Goal: Task Accomplishment & Management: Use online tool/utility

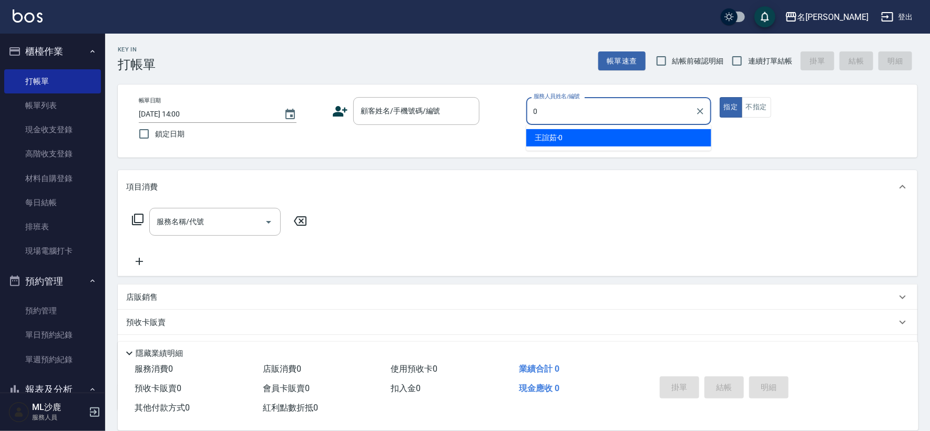
type input "[PERSON_NAME]-0"
type button "true"
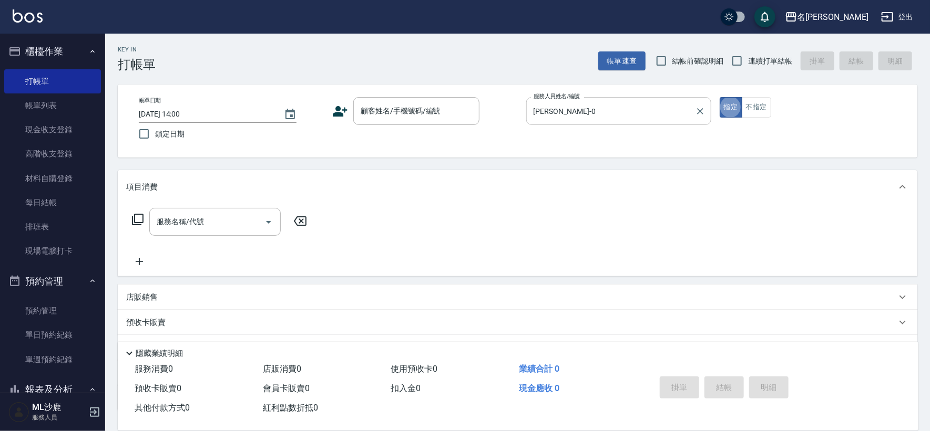
click at [705, 104] on div at bounding box center [700, 111] width 14 height 28
drag, startPoint x: 705, startPoint y: 104, endPoint x: 701, endPoint y: 110, distance: 7.9
click at [705, 104] on div at bounding box center [700, 111] width 14 height 28
click at [701, 110] on icon "Clear" at bounding box center [700, 111] width 11 height 11
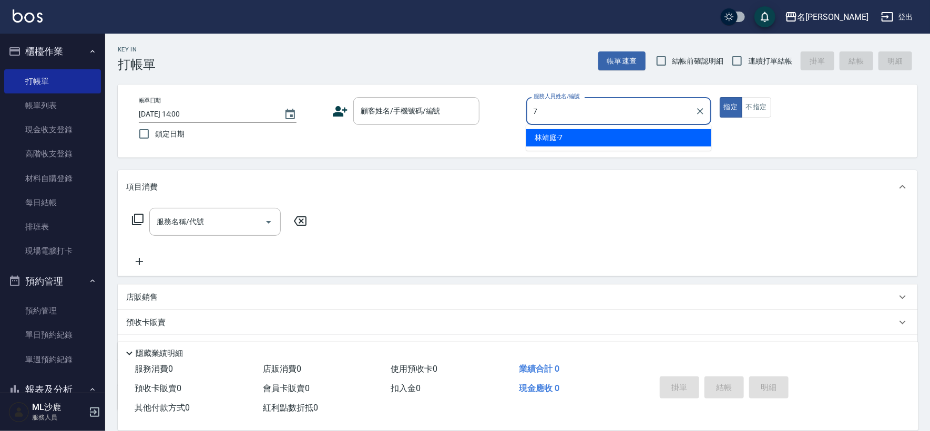
type input "[PERSON_NAME]-7"
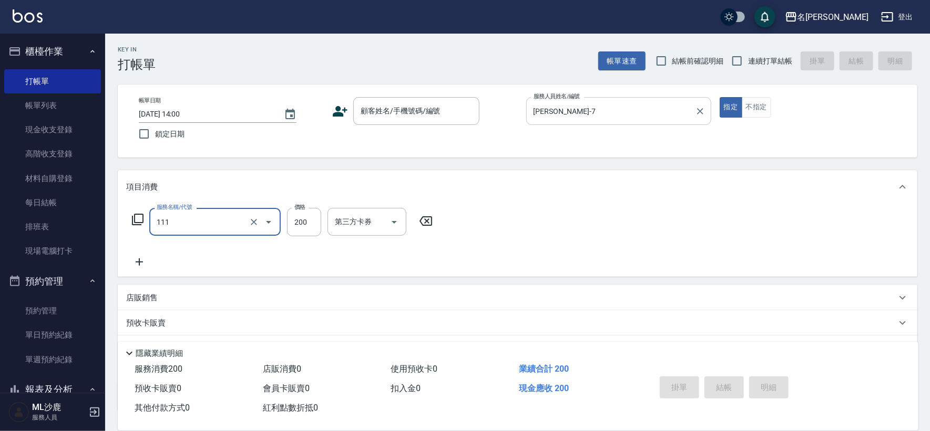
type input "200(111)"
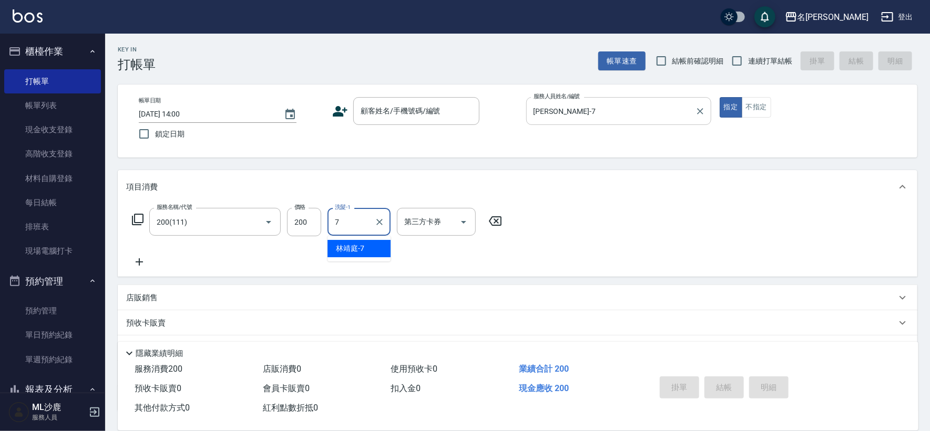
type input "[PERSON_NAME]-7"
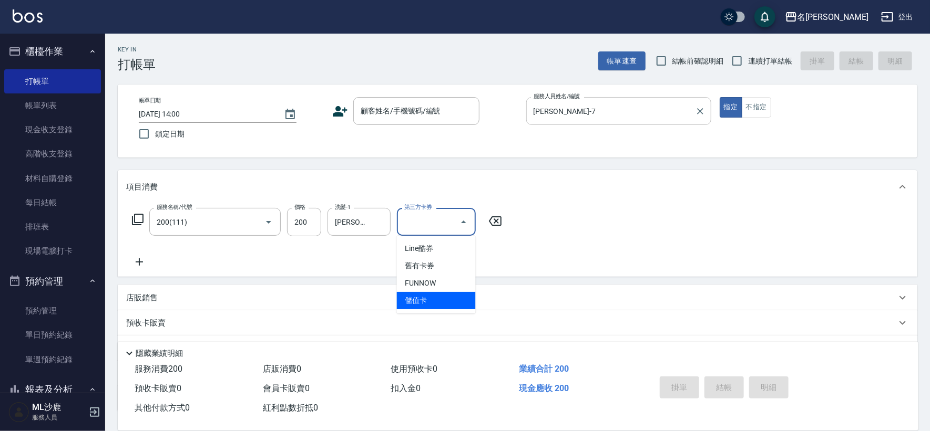
type input "儲值卡"
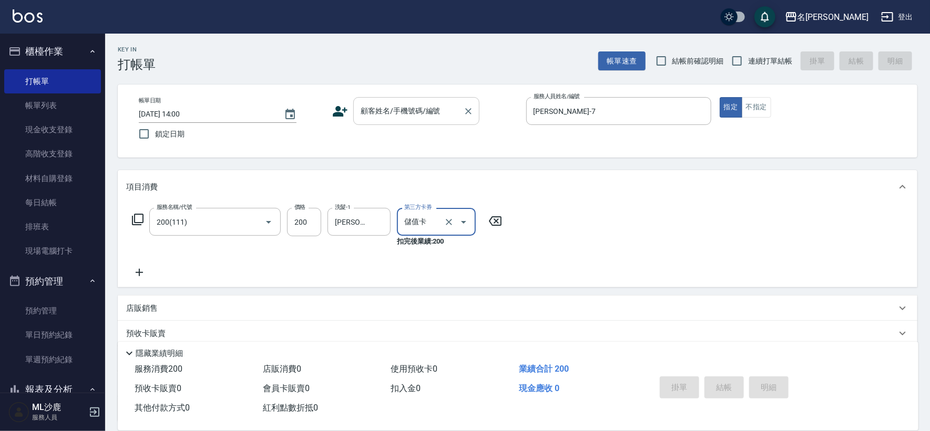
click at [400, 117] on input "顧客姓名/手機號碼/編號" at bounding box center [408, 111] width 101 height 18
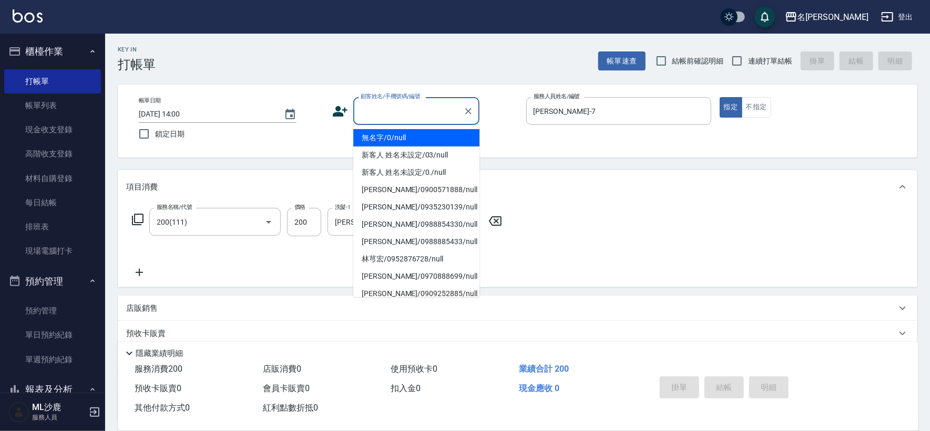
click at [407, 139] on li "無名字/0/null" at bounding box center [416, 137] width 126 height 17
type input "無名字/0/null"
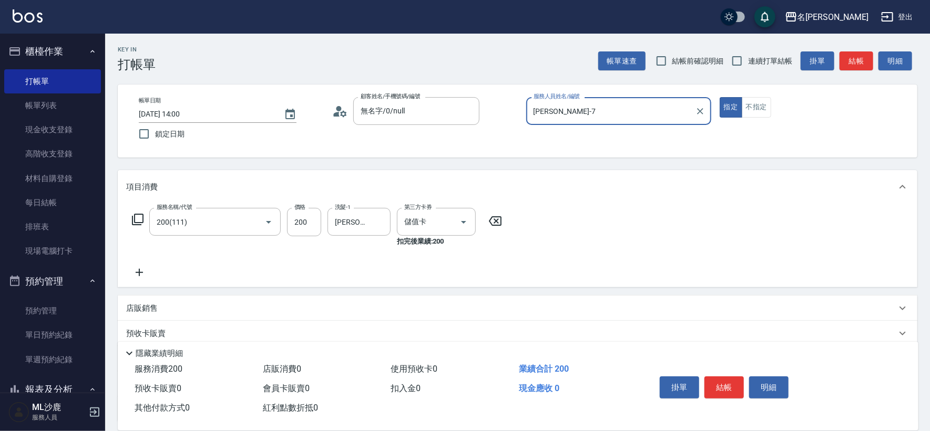
click at [764, 56] on span "連續打單結帳" at bounding box center [770, 61] width 44 height 11
click at [748, 56] on input "連續打單結帳" at bounding box center [737, 61] width 22 height 22
checkbox input "true"
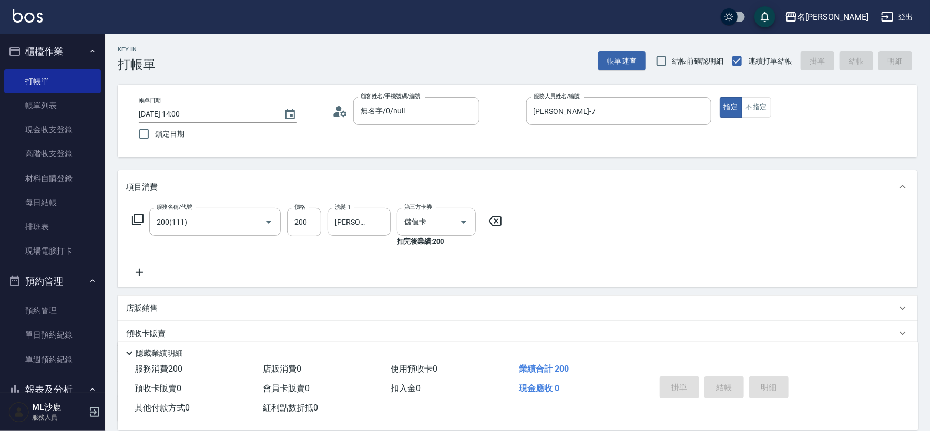
type input "[DATE] 19:08"
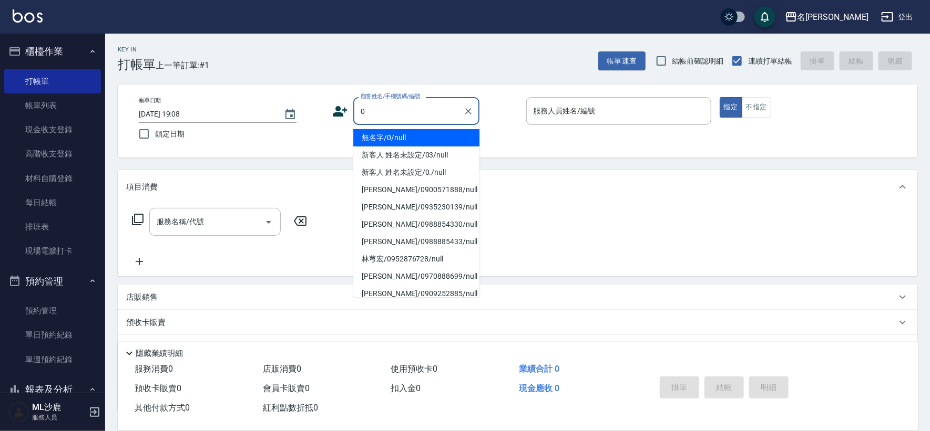
type input "無名字/0/null"
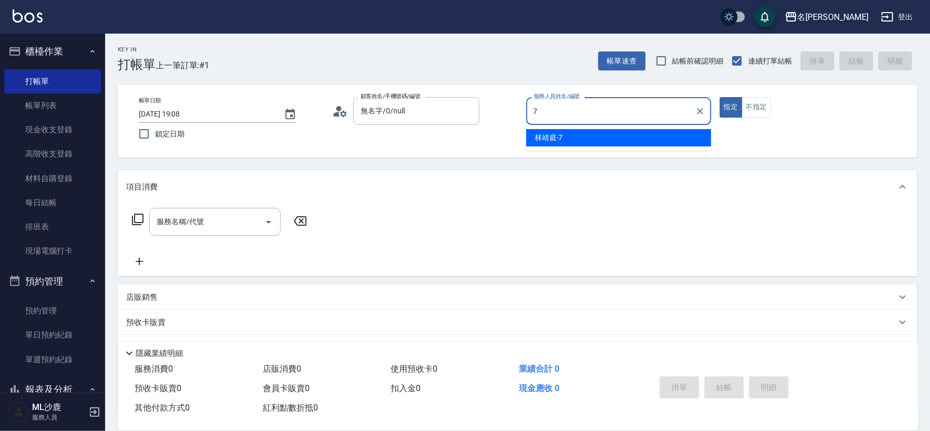
type input "[PERSON_NAME]-7"
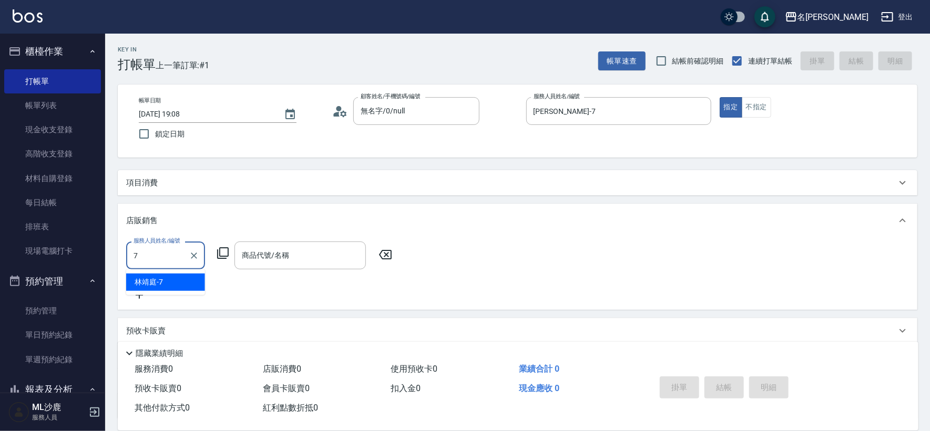
type input "[PERSON_NAME]-7"
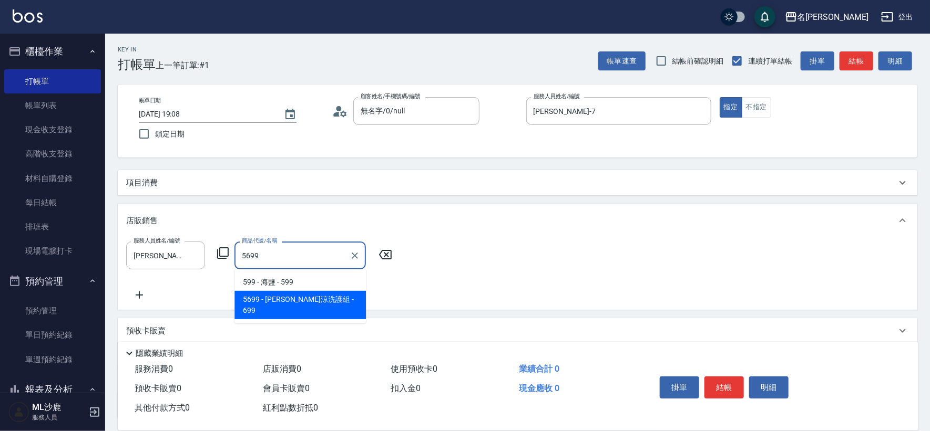
type input "水水沁涼洗護組"
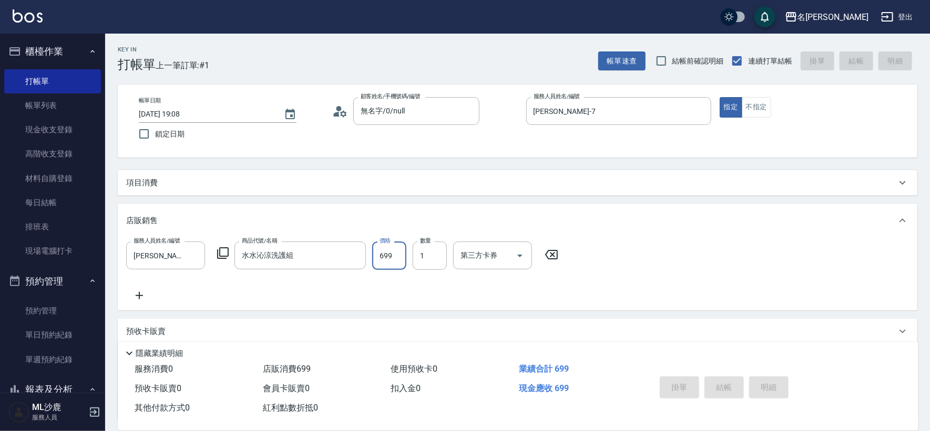
type input "[DATE] 19:09"
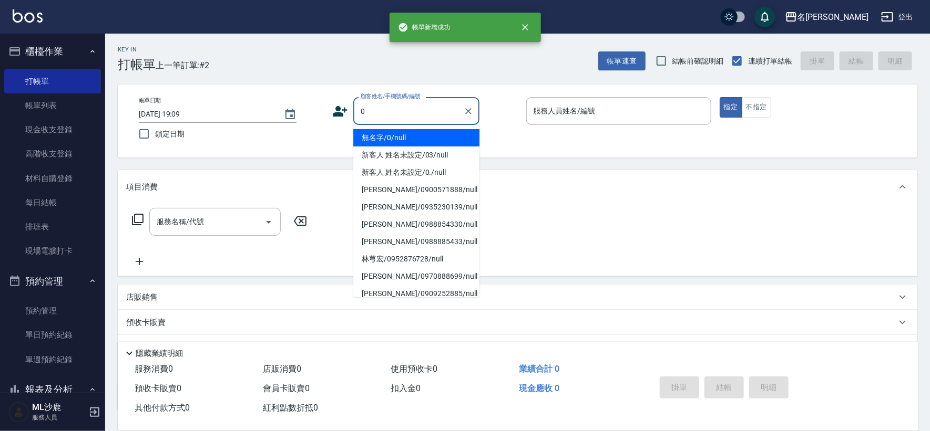
type input "無名字/0/null"
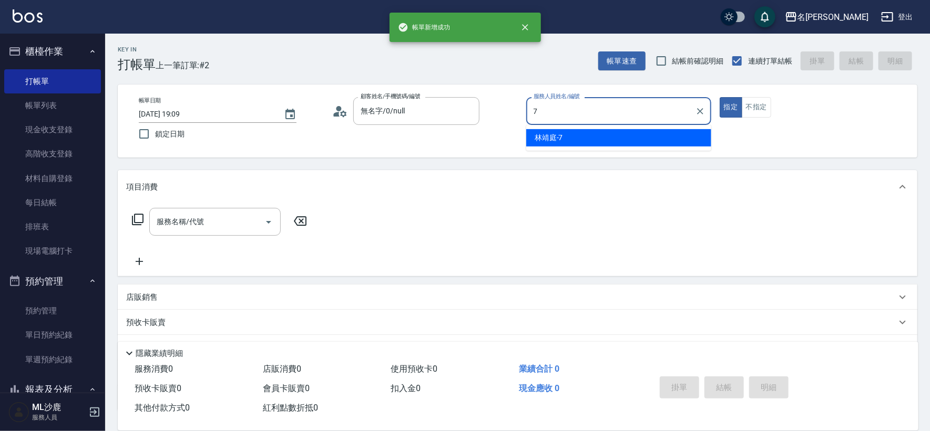
type input "[PERSON_NAME]-7"
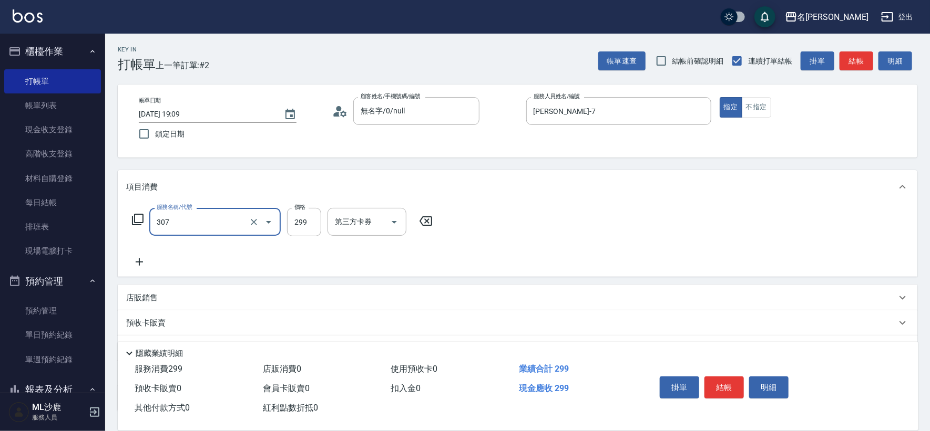
type input "剪髮(307)"
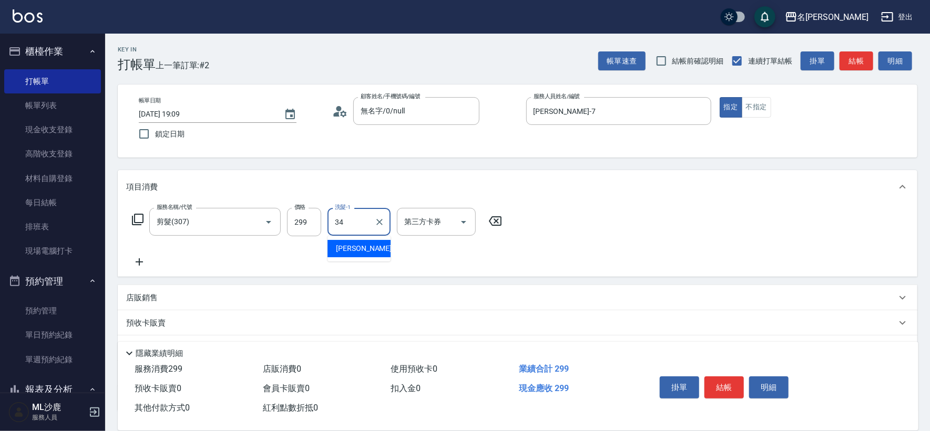
type input "[PERSON_NAME]-34"
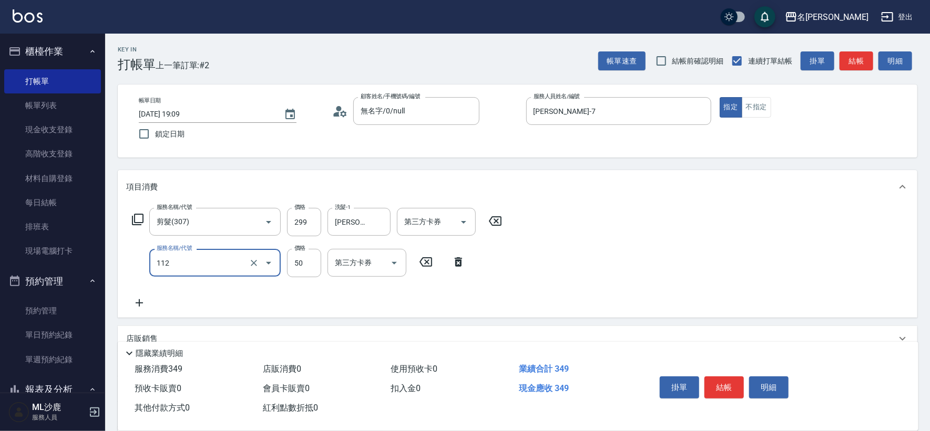
type input "精油50(112)"
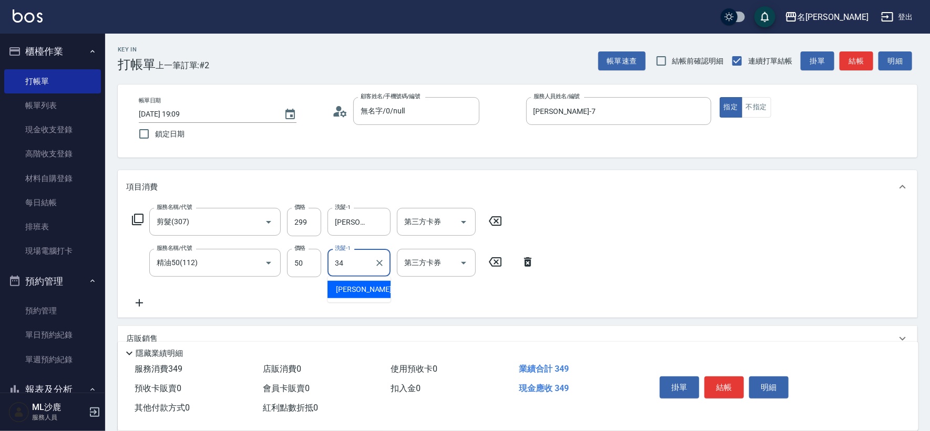
type input "[PERSON_NAME]-34"
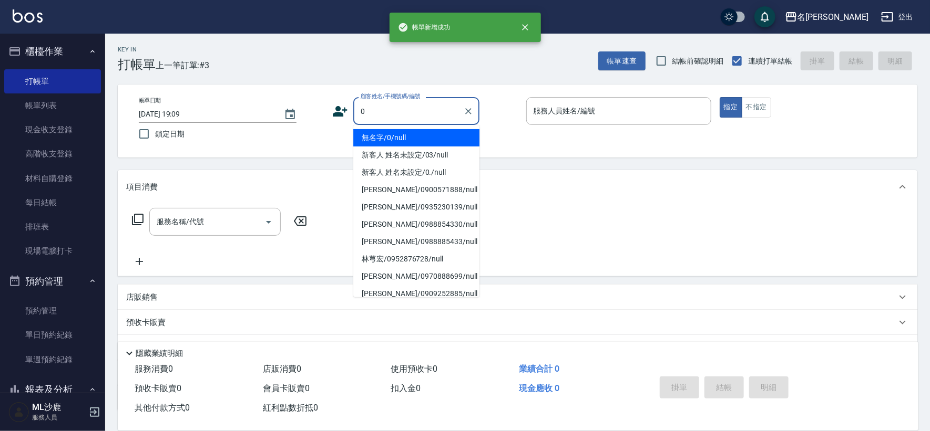
type input "無名字/0/null"
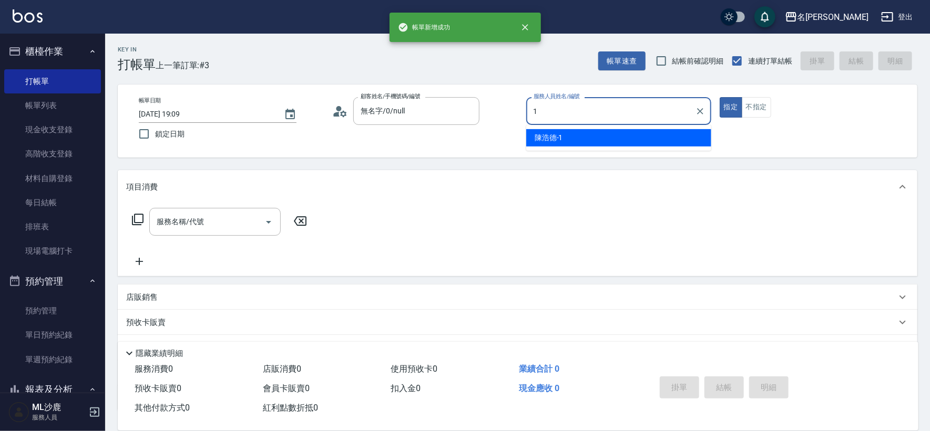
type input "[PERSON_NAME]1"
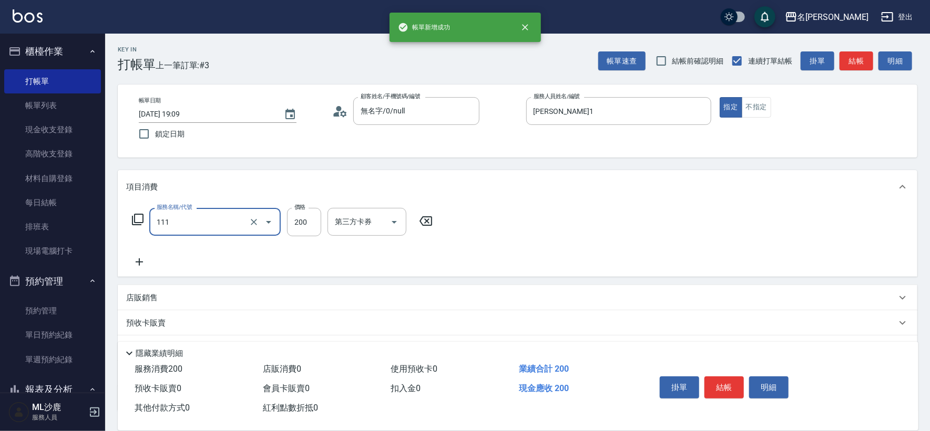
type input "200(111)"
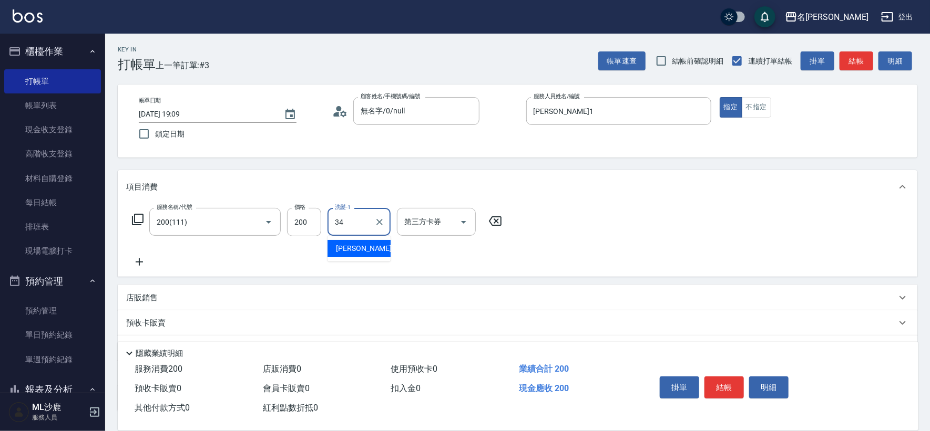
type input "[PERSON_NAME]-34"
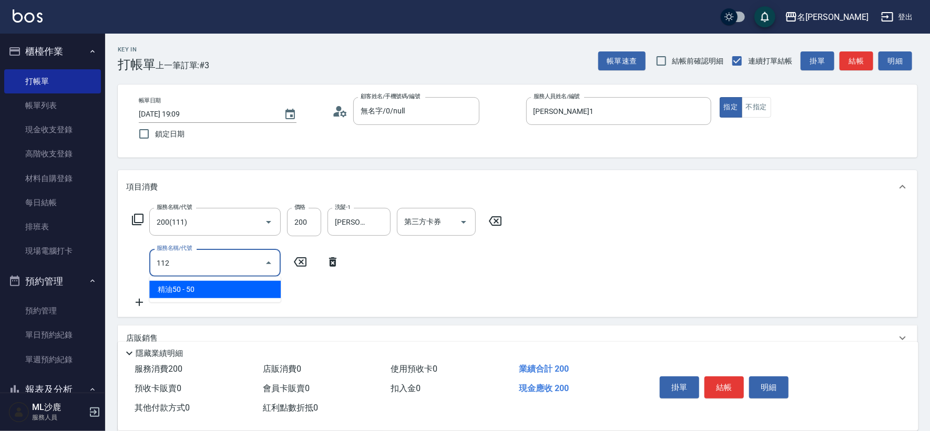
type input "精油50(112)"
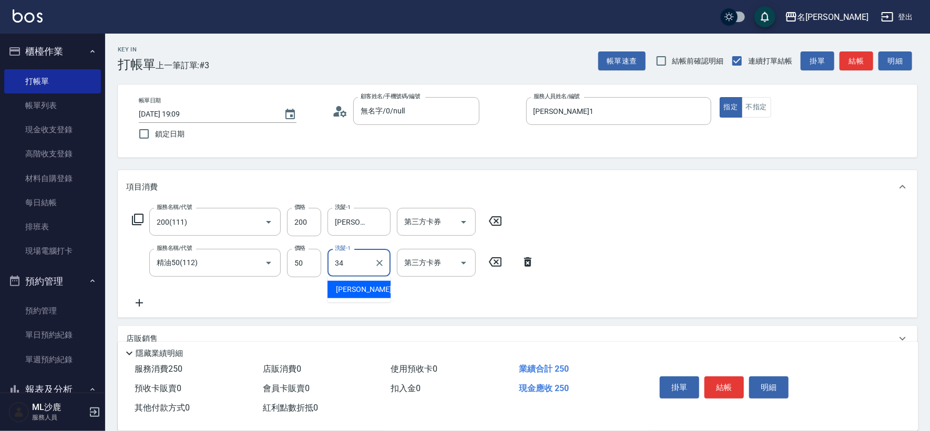
type input "[PERSON_NAME]-34"
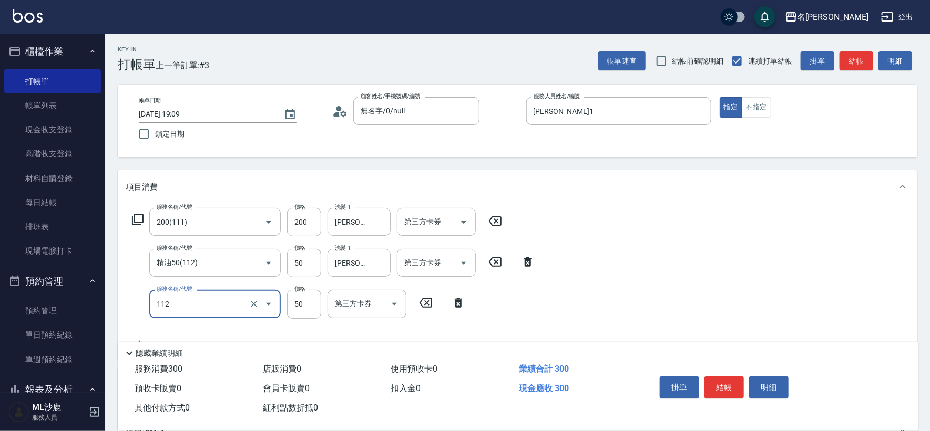
type input "精油50(112)"
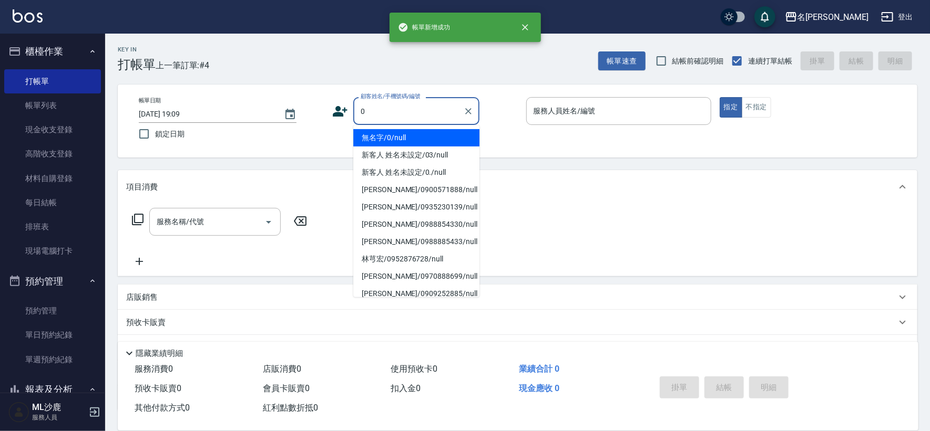
type input "無名字/0/null"
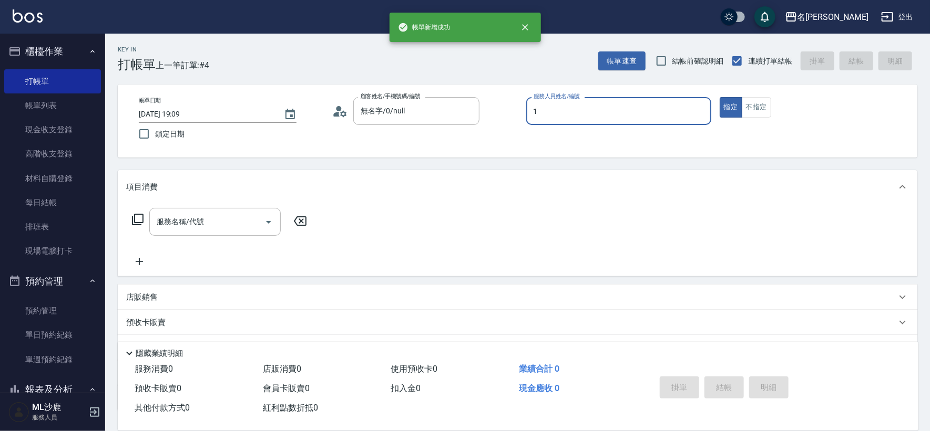
type input "[PERSON_NAME]1"
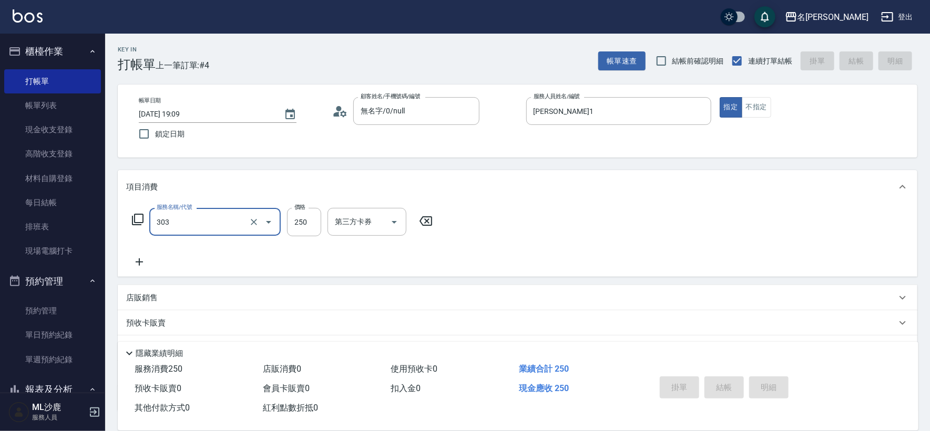
type input "303"
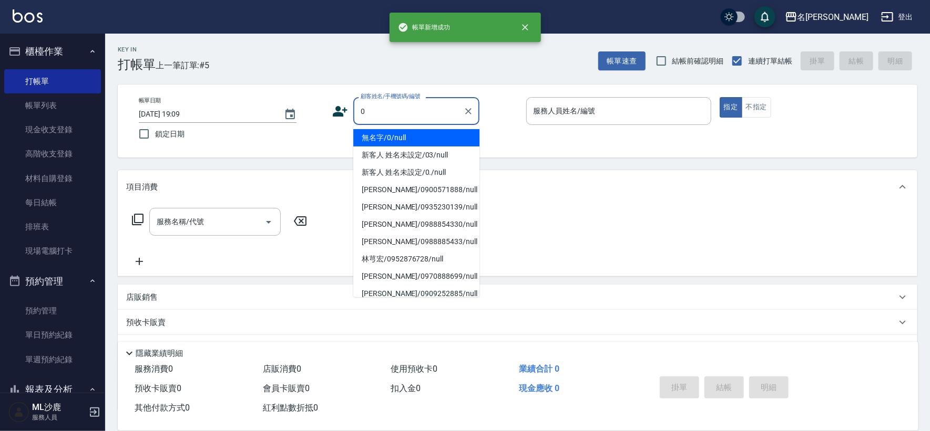
type input "無名字/0/null"
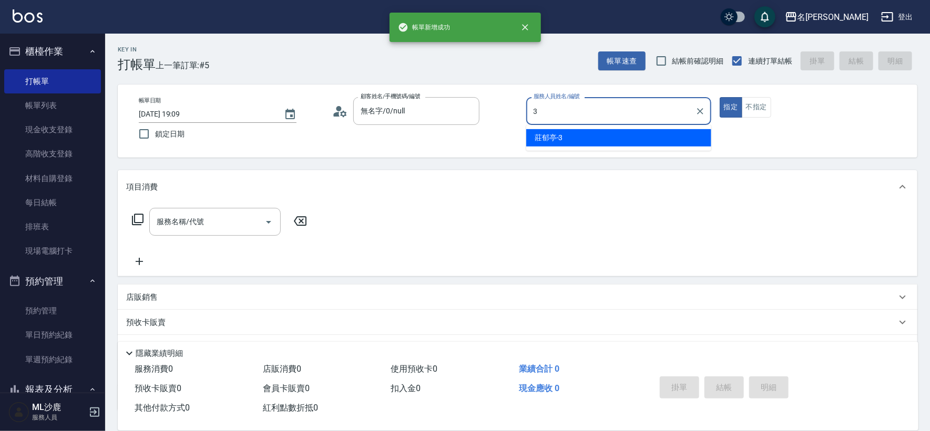
type input "[PERSON_NAME]-3"
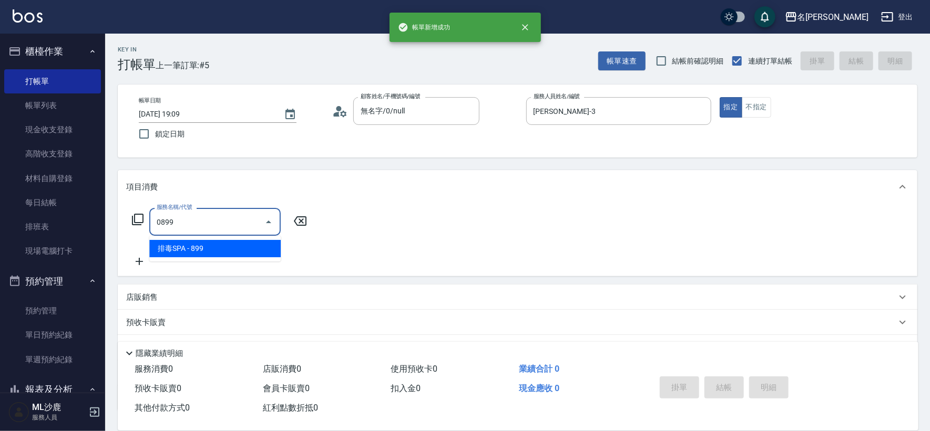
type input "排毒SPA(0899)"
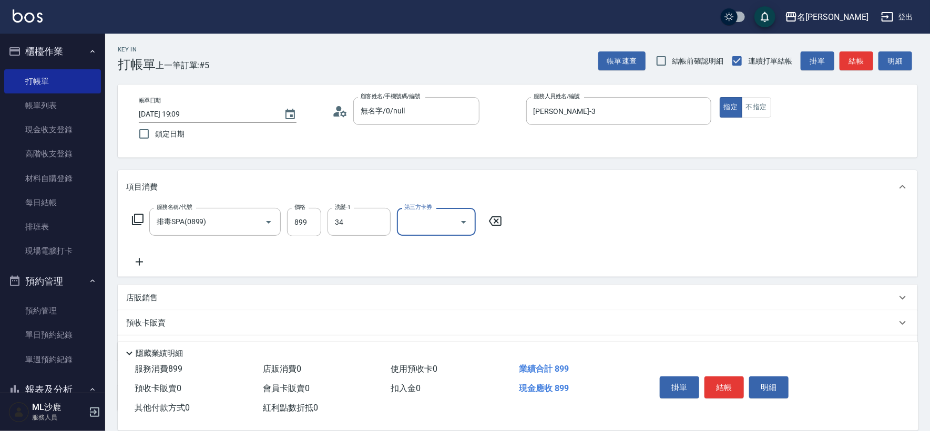
type input "[PERSON_NAME]-34"
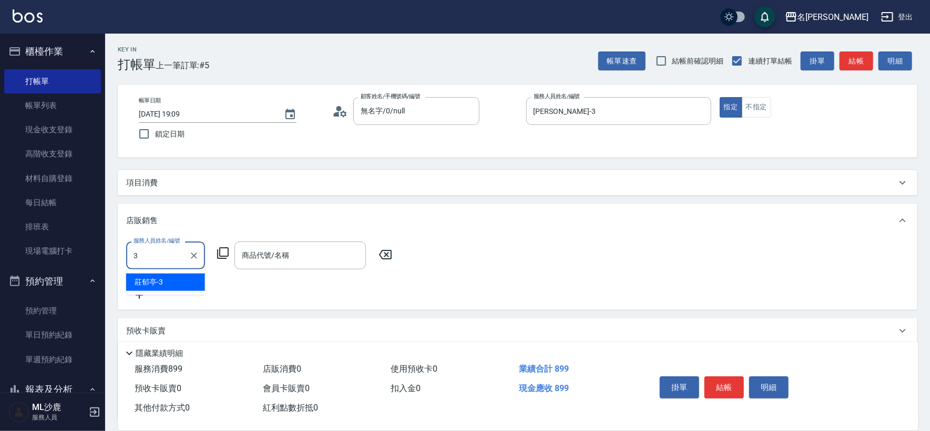
type input "[PERSON_NAME]-3"
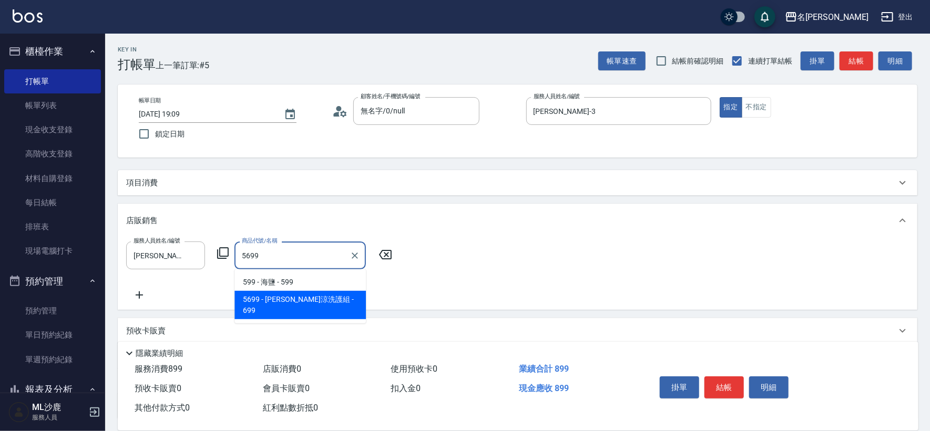
type input "水水沁涼洗護組"
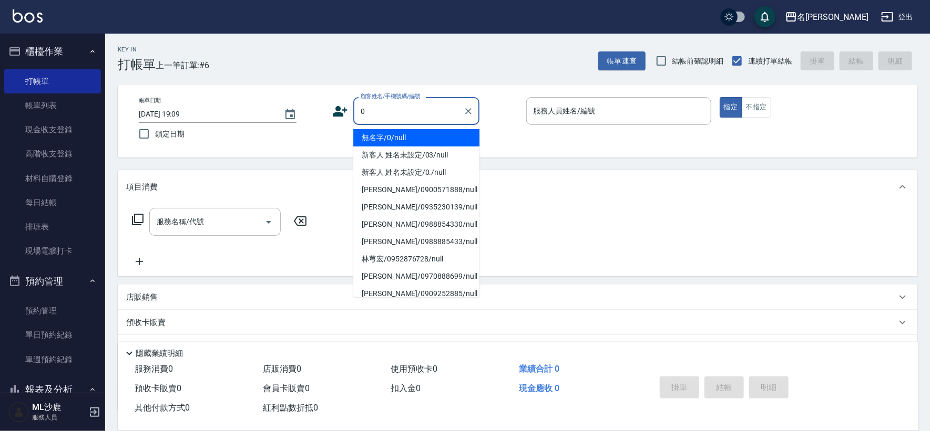
type input "無名字/0/null"
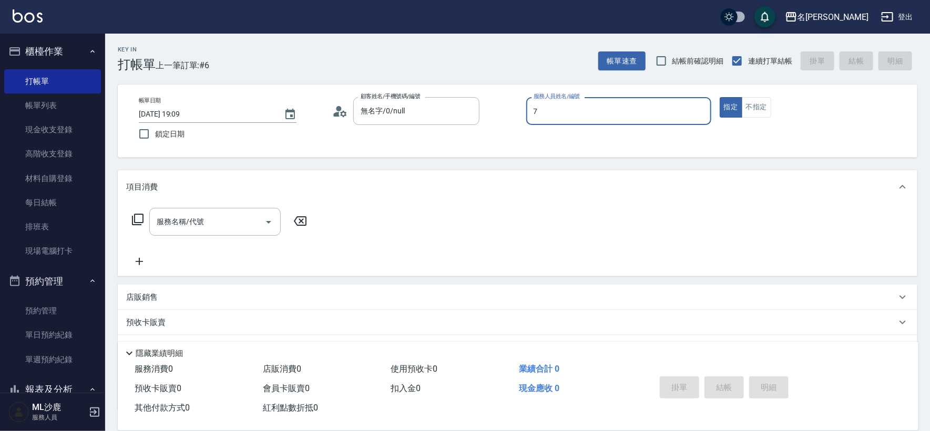
type input "[PERSON_NAME]-7"
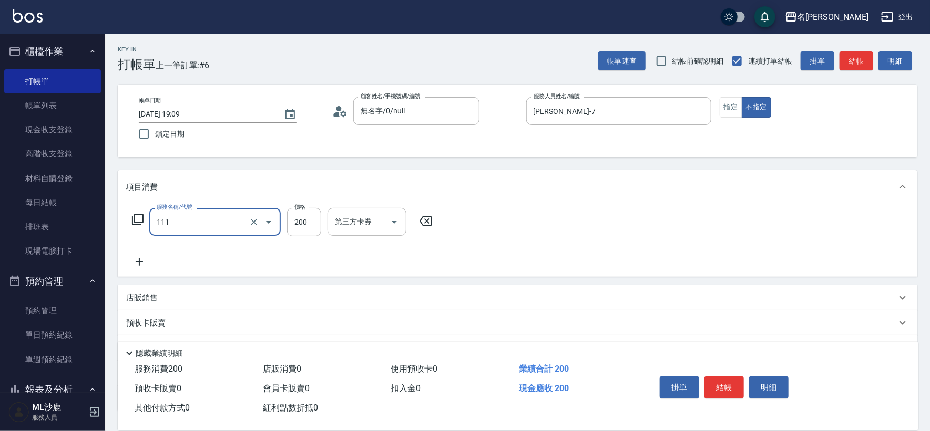
type input "200(111)"
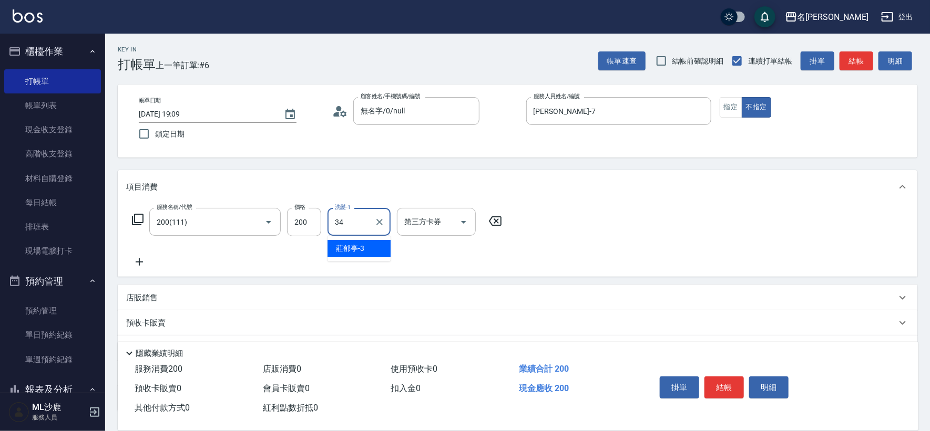
type input "[PERSON_NAME]-34"
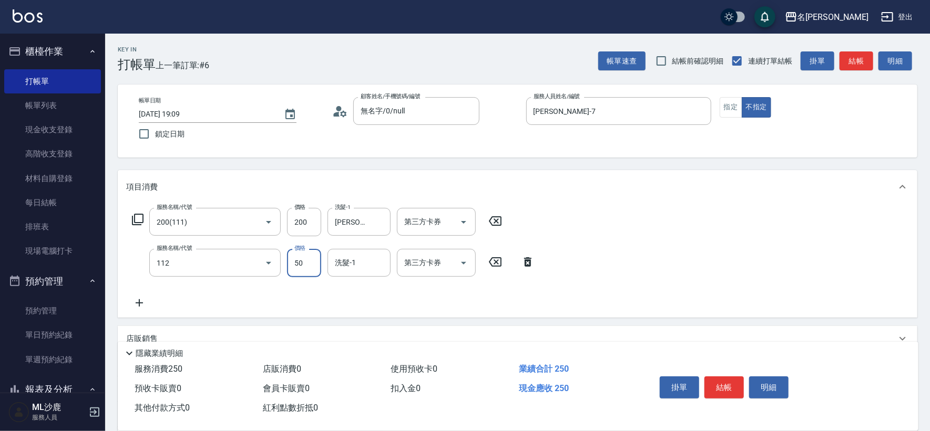
type input "精油50(112)"
type input "[PERSON_NAME]-34"
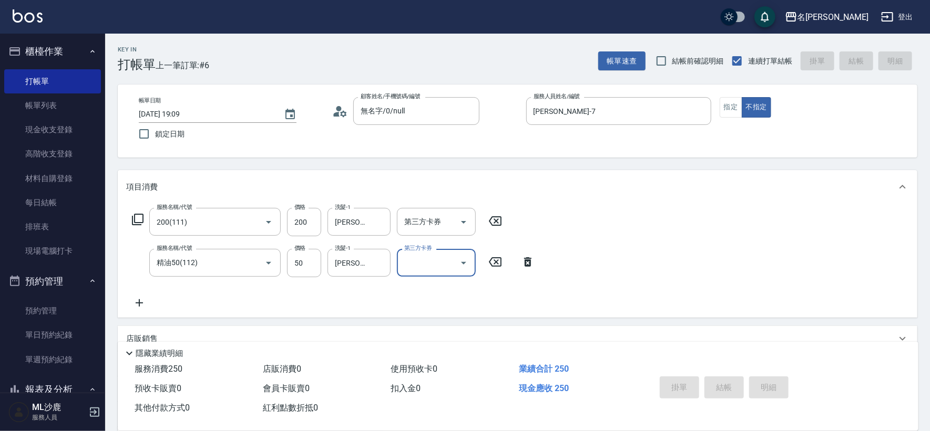
type input "[DATE] 19:10"
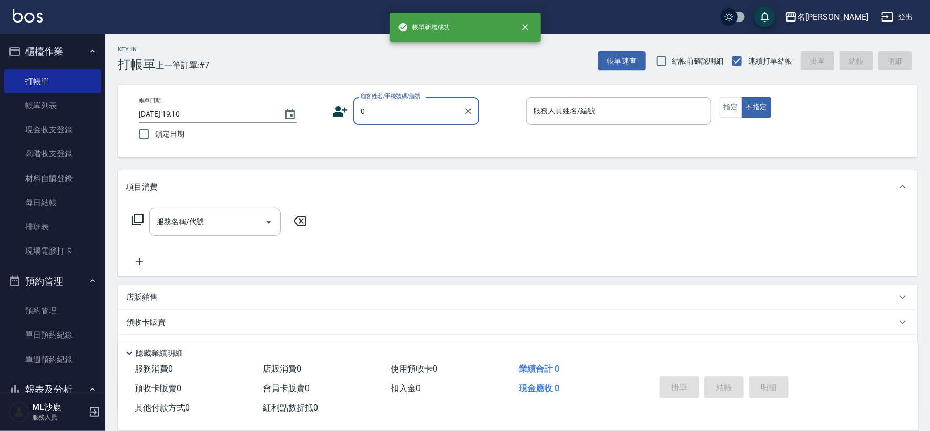
type input "無名字/0/null"
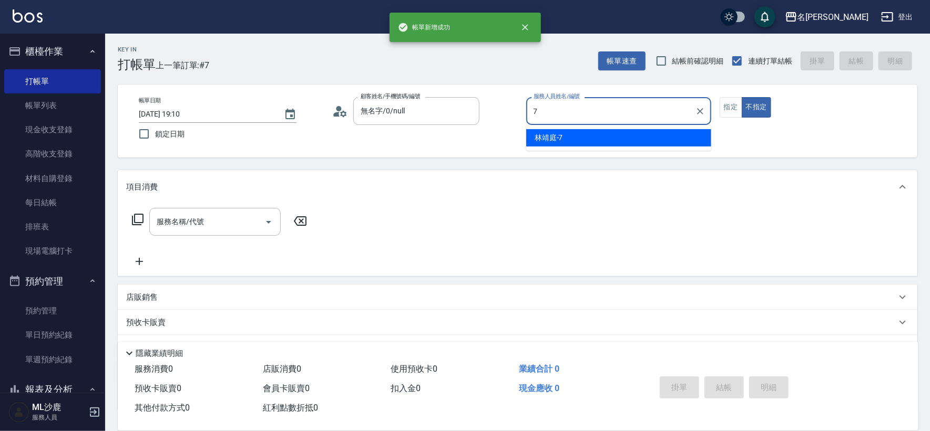
type input "[PERSON_NAME]-7"
type button "false"
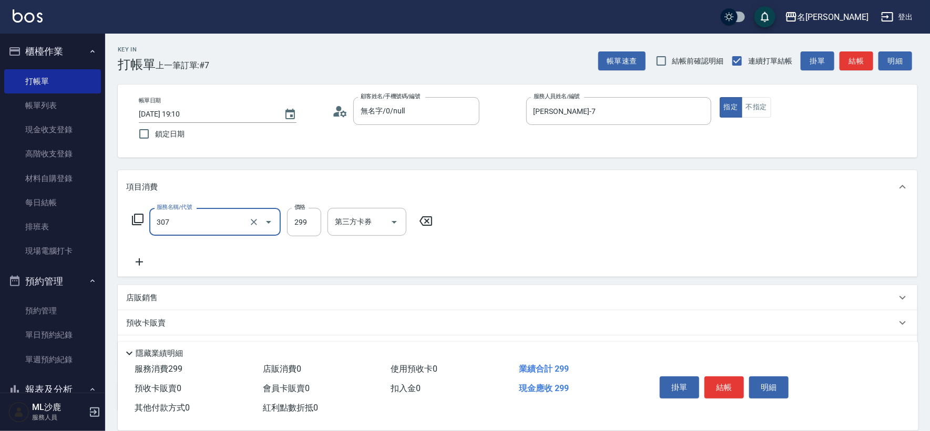
type input "剪髮(307)"
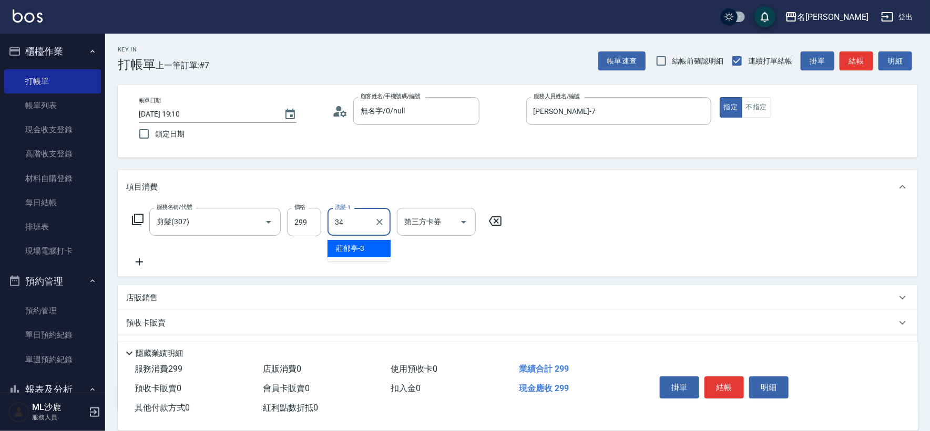
type input "[PERSON_NAME]-34"
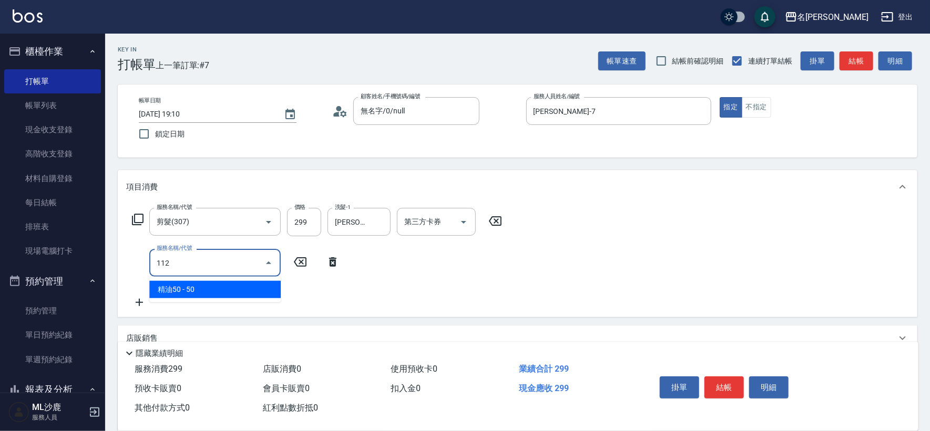
type input "精油50(112)"
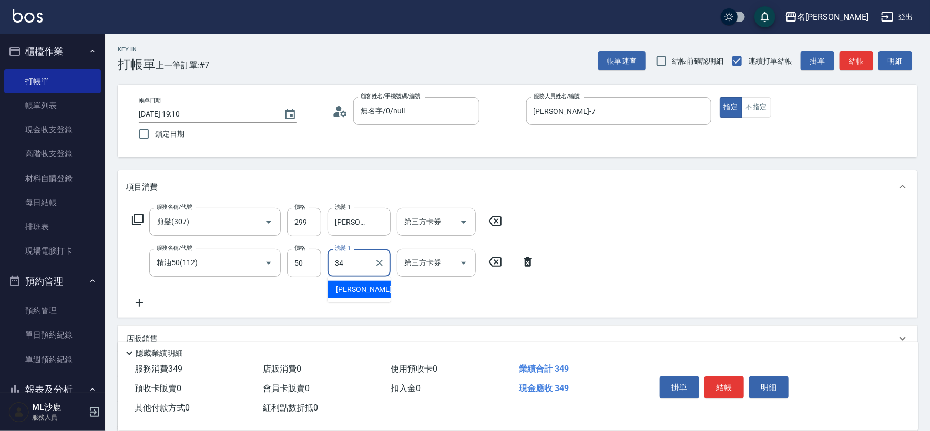
type input "[PERSON_NAME]-34"
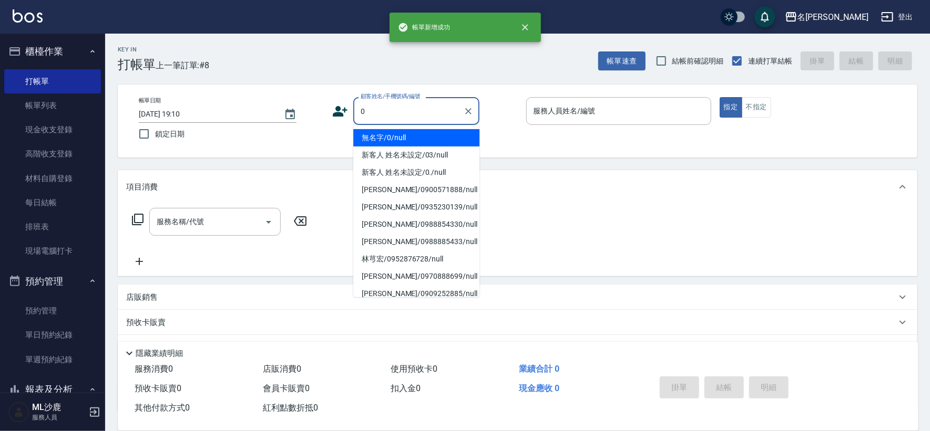
type input "無名字/0/null"
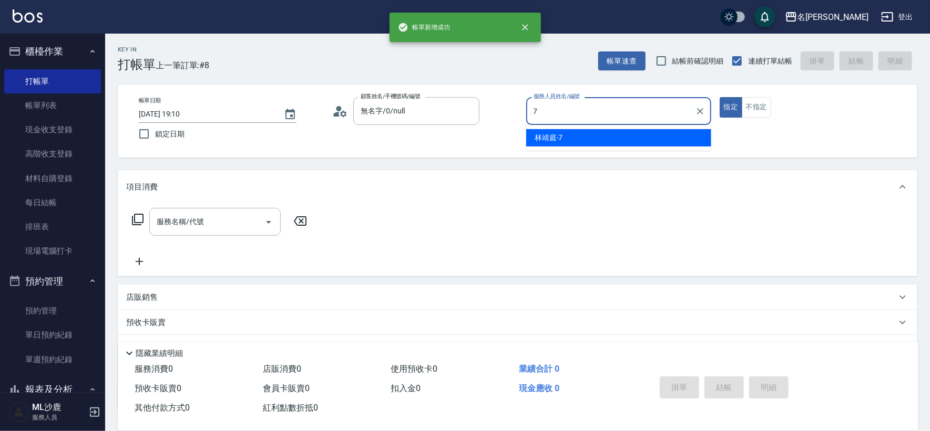
type input "[PERSON_NAME]-7"
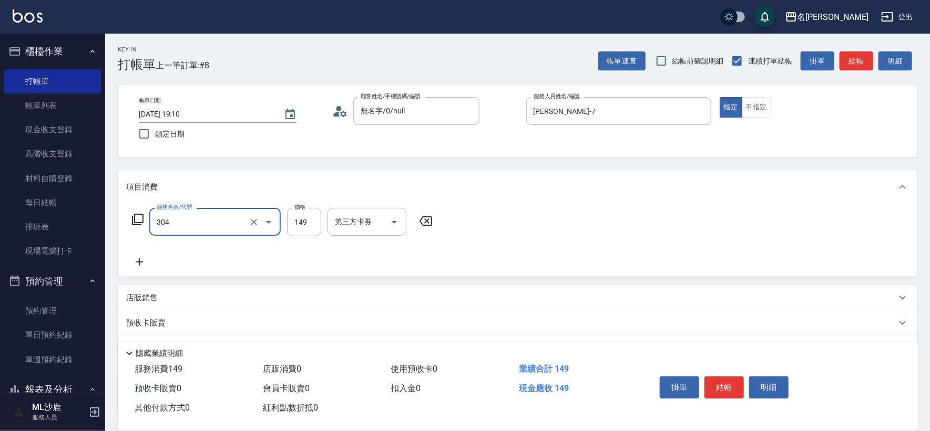
type input "剪髮(304)"
click at [428, 229] on div "服務名稱/代號 剪髮(304) 服務名稱/代號 價格 149 價格 第三方卡券 第三方卡券" at bounding box center [282, 222] width 313 height 28
click at [428, 223] on icon at bounding box center [426, 221] width 26 height 13
type input "剪髮(307)"
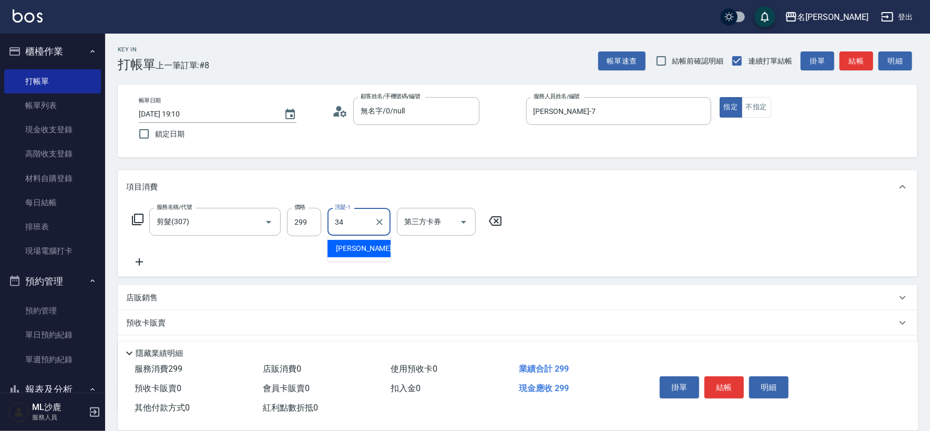
type input "[PERSON_NAME]-34"
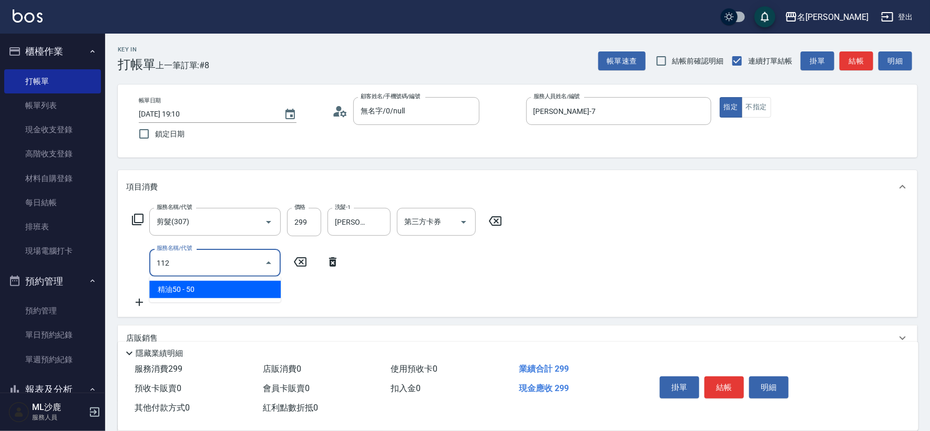
type input "精油50(112)"
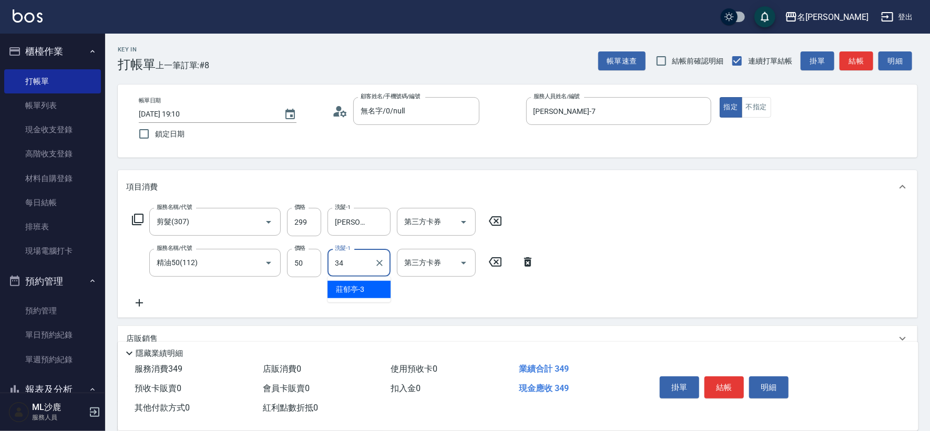
type input "[PERSON_NAME]-34"
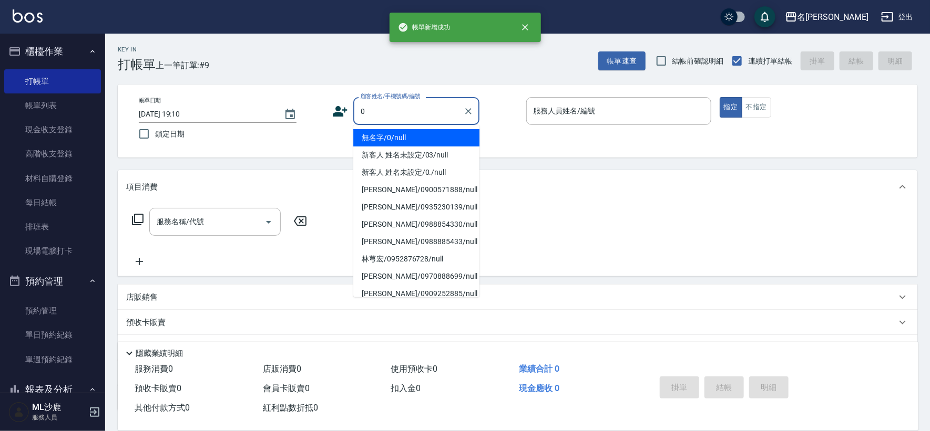
type input "無名字/0/null"
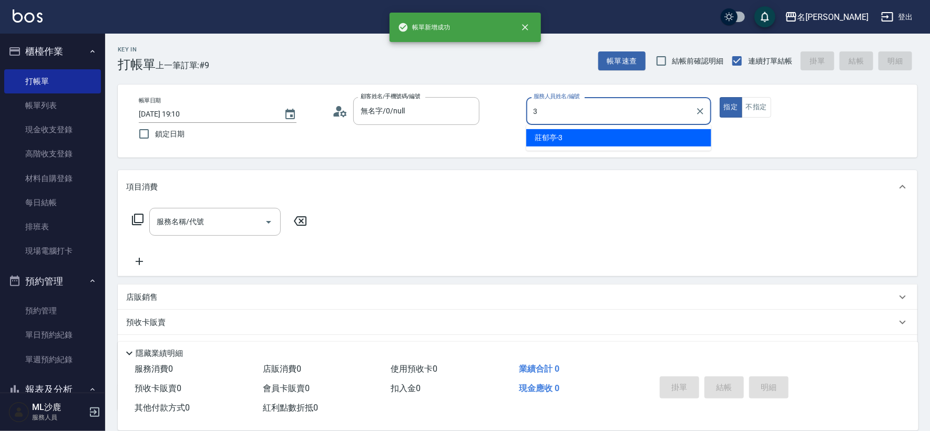
type input "[PERSON_NAME]-3"
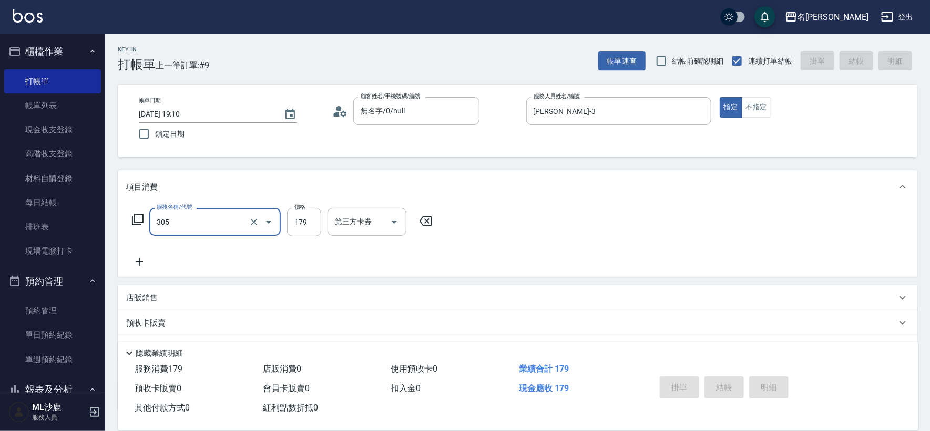
type input "305"
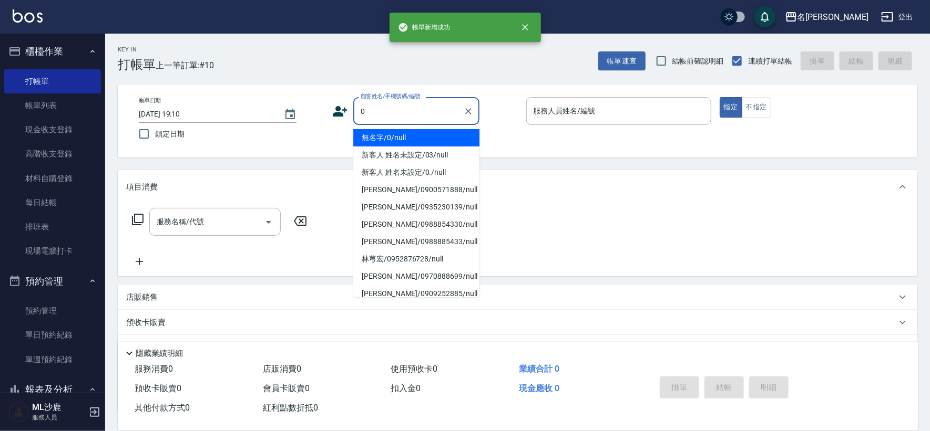
type input "無名字/0/null"
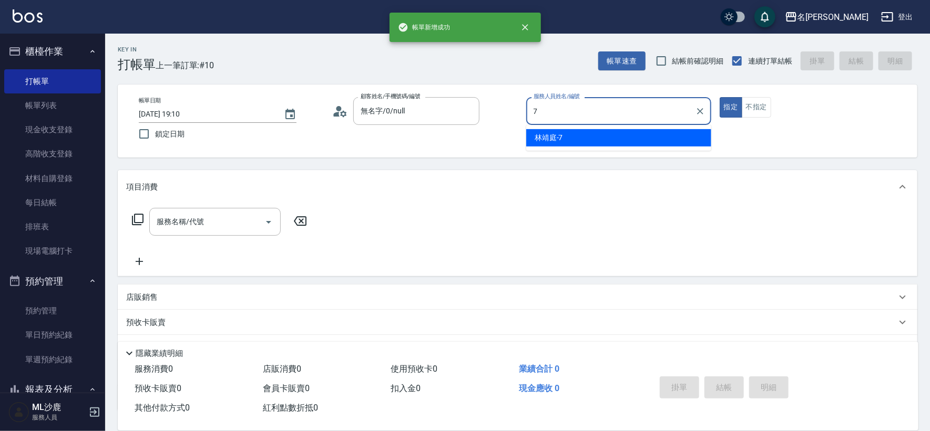
type input "[PERSON_NAME]-7"
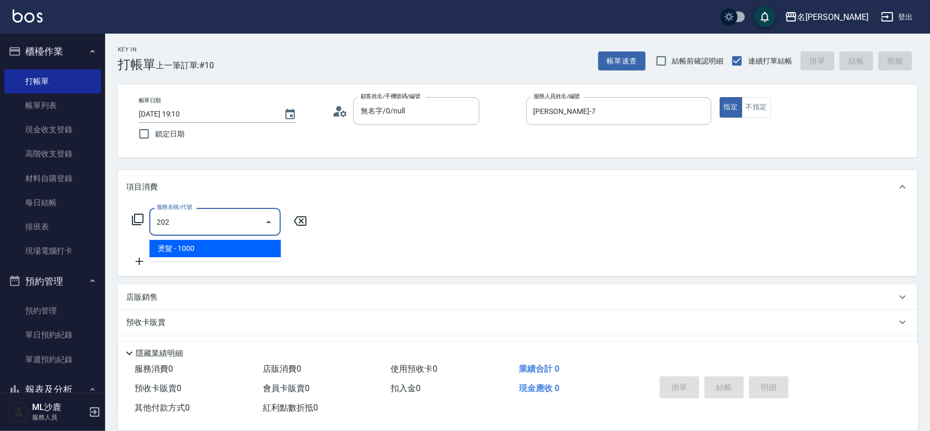
type input "燙髮(202)"
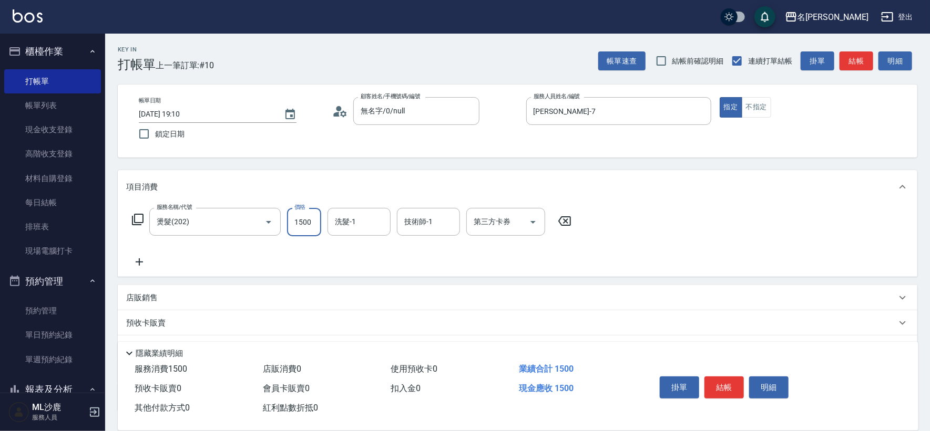
type input "1500"
type input "[PERSON_NAME]-34"
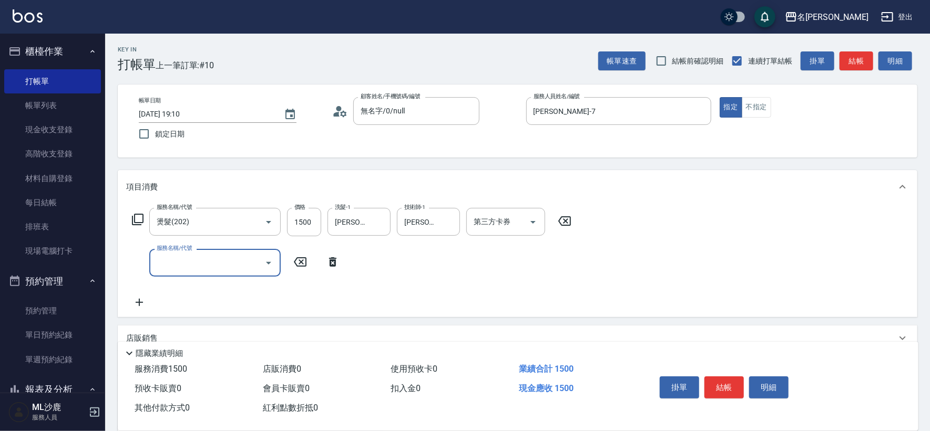
type input "1"
type input "500護(402)"
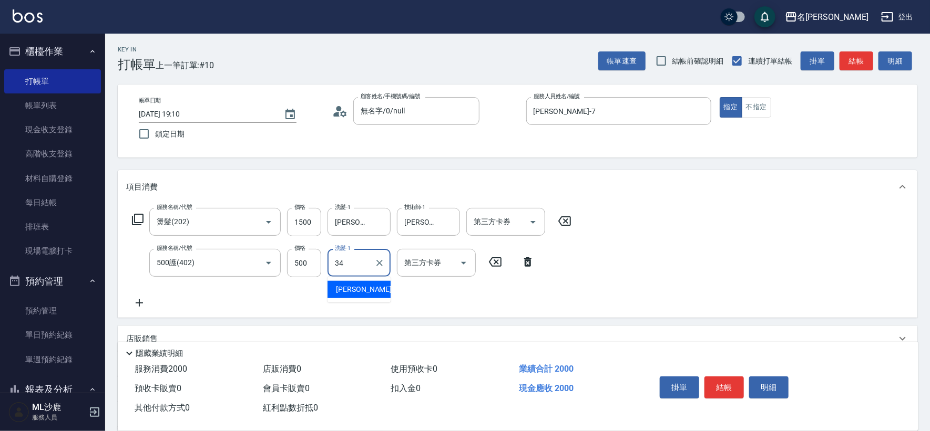
type input "[PERSON_NAME]-34"
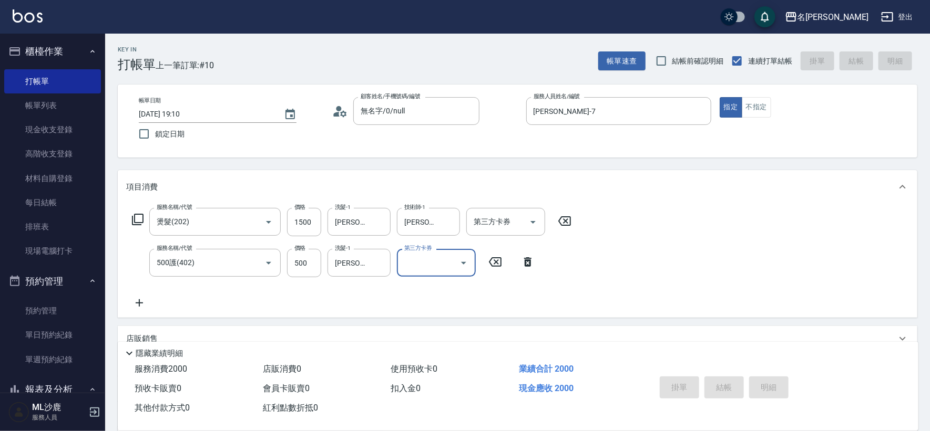
type input "[DATE] 19:11"
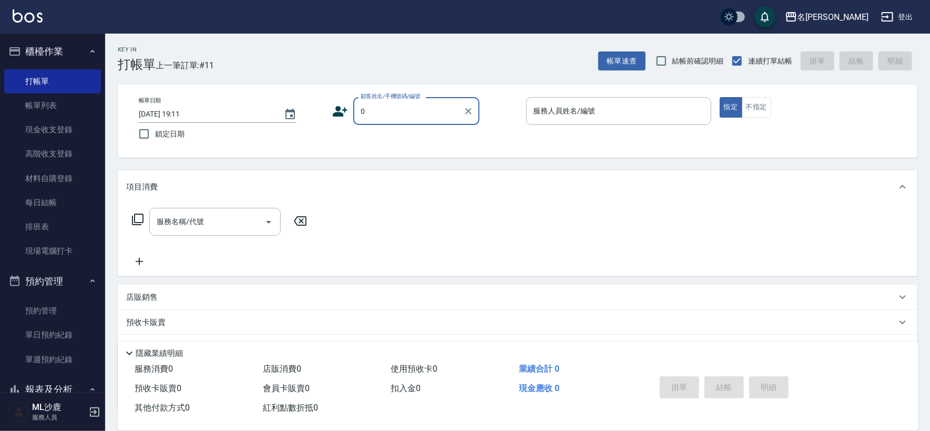
type input "無名字/0/null"
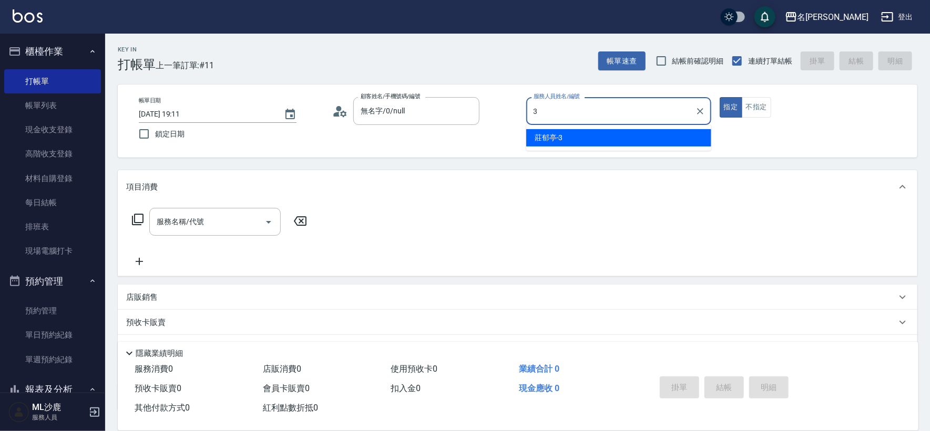
type input "[PERSON_NAME]-3"
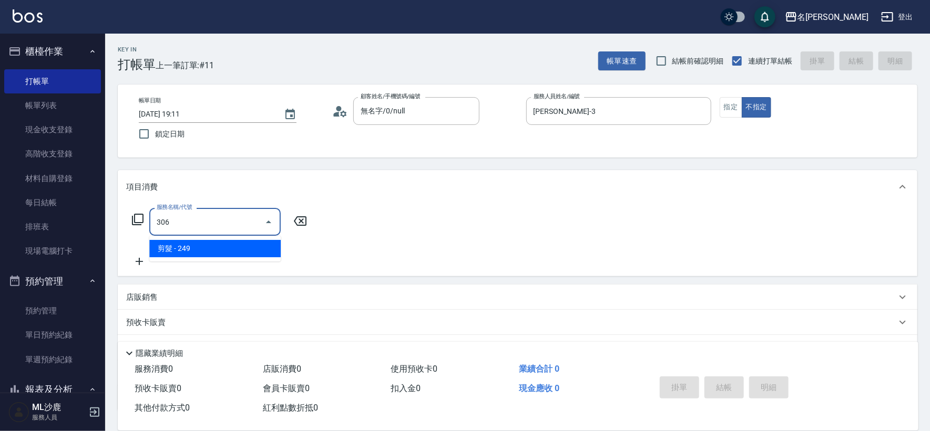
type input "剪髮(306)"
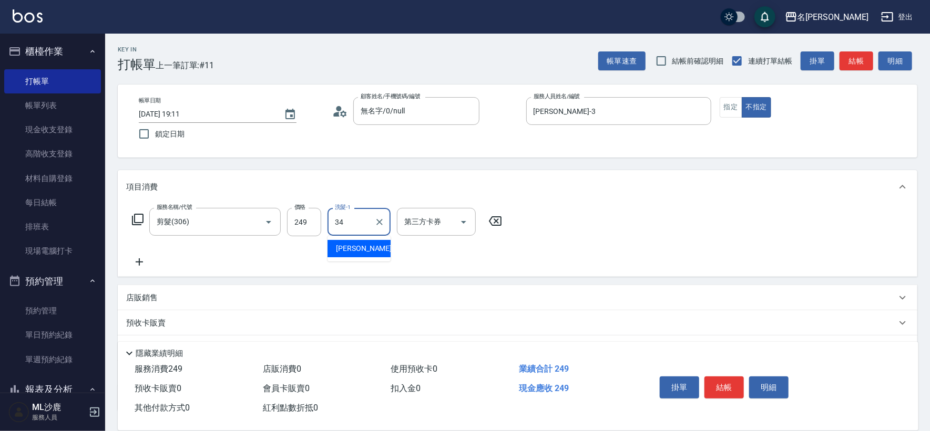
type input "[PERSON_NAME]-34"
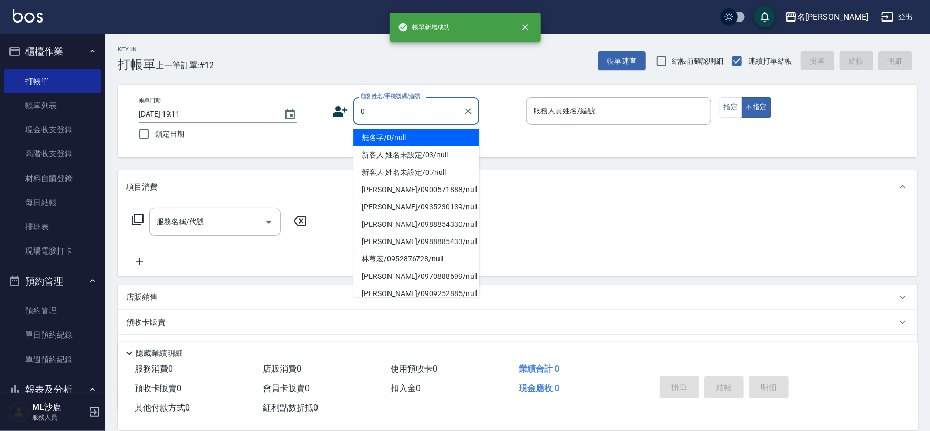
type input "無名字/0/null"
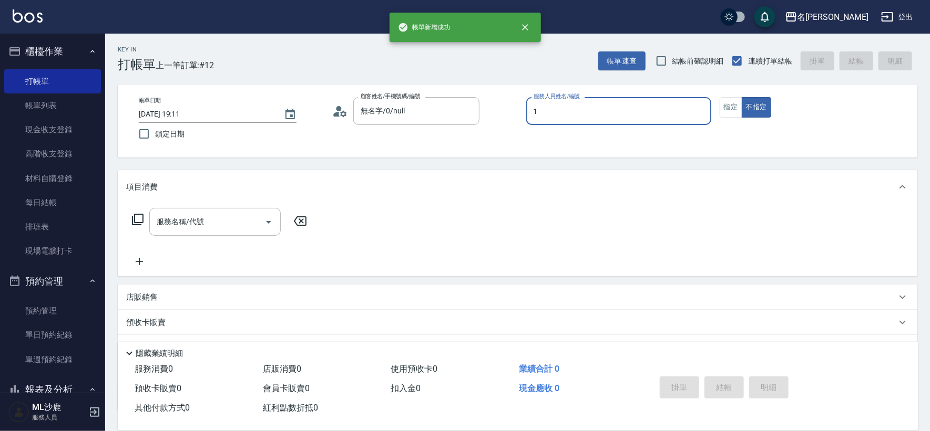
type input "[PERSON_NAME]1"
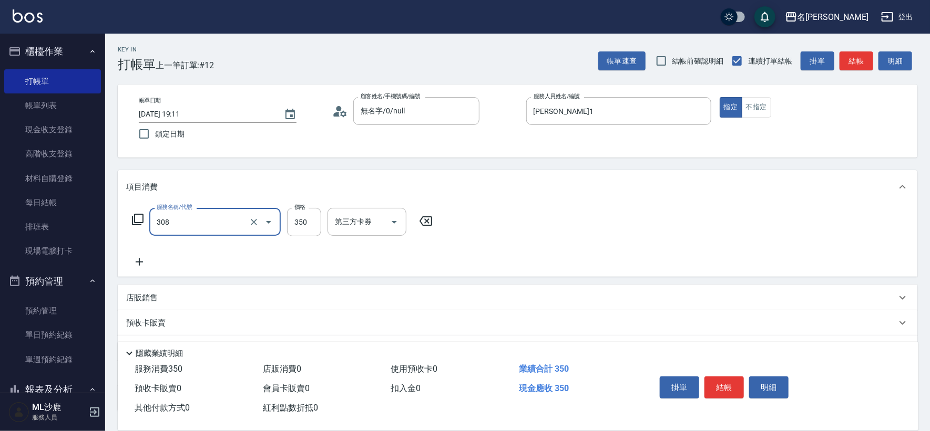
type input "洗+剪(308)"
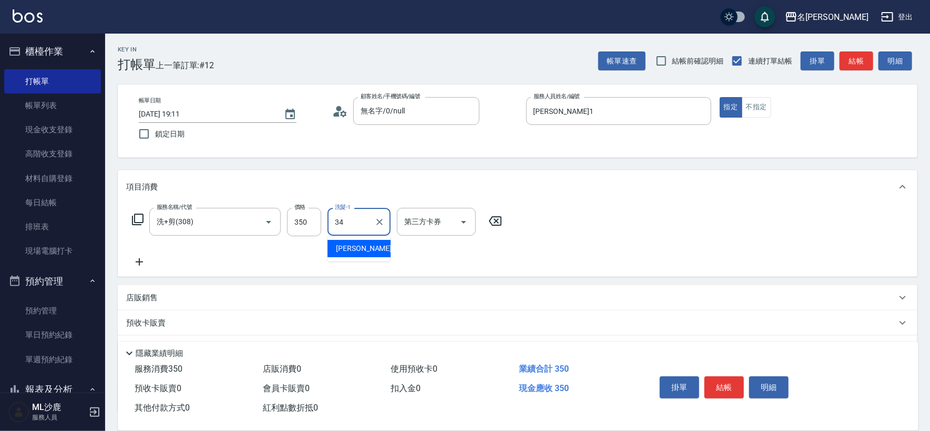
type input "[PERSON_NAME]-34"
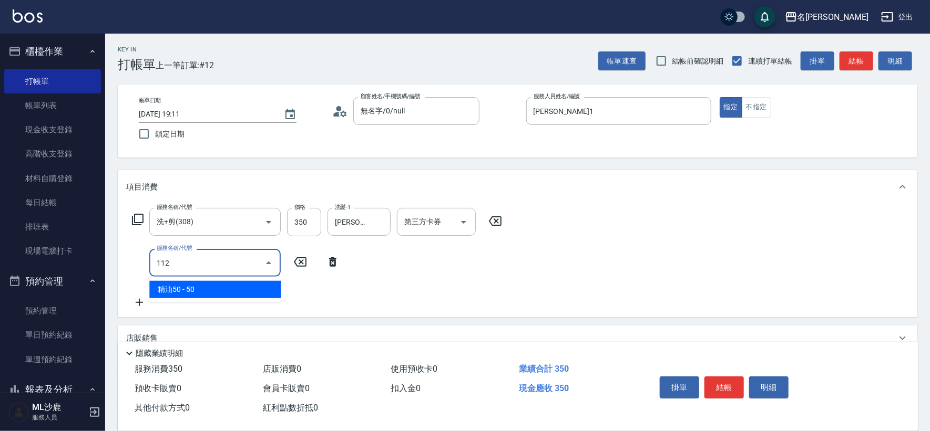
type input "精油50(112)"
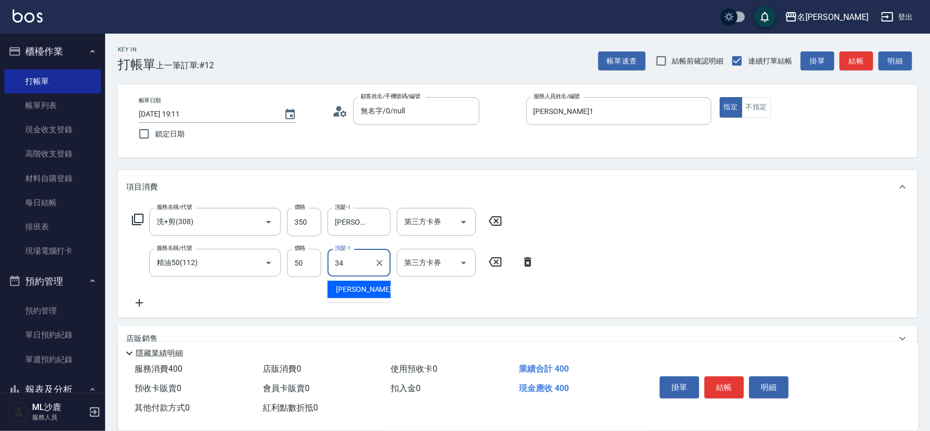
type input "[PERSON_NAME]-34"
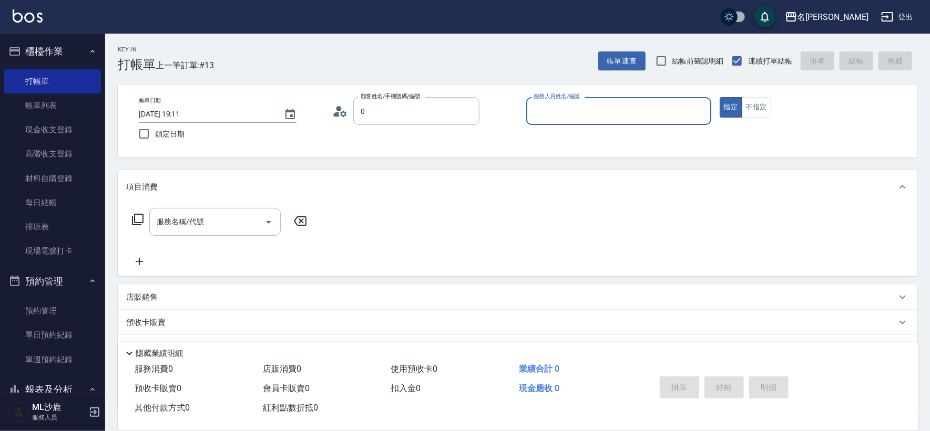
type input "無名字/0/null"
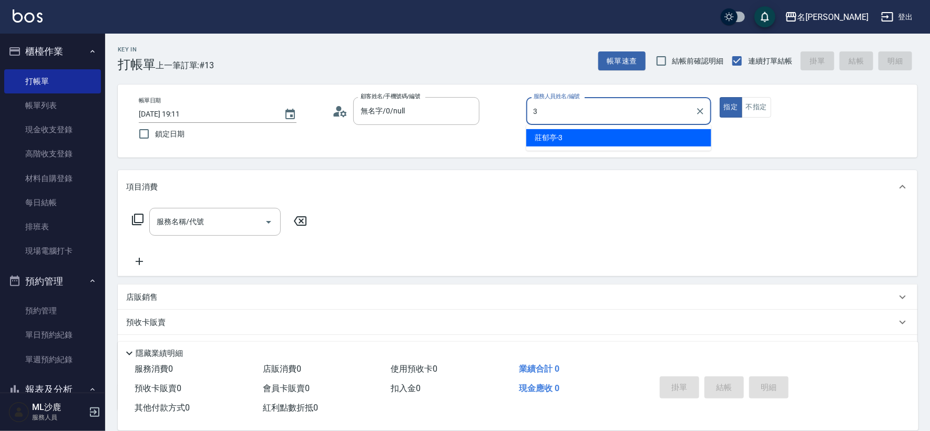
type input "[PERSON_NAME]-3"
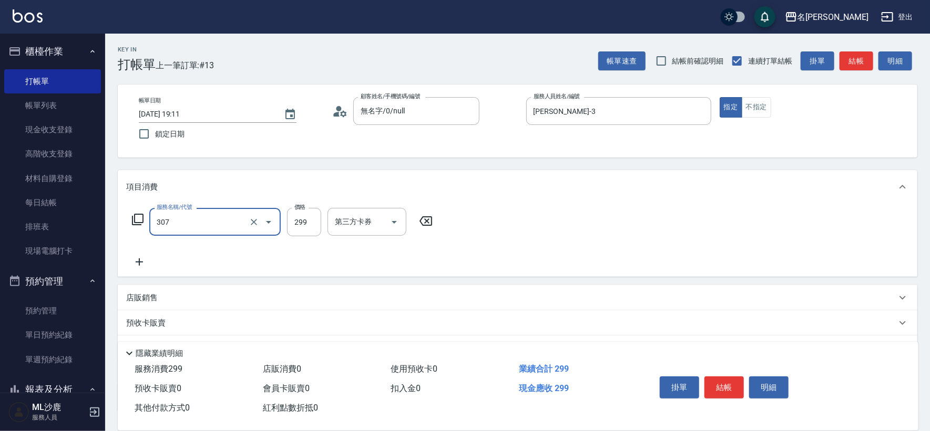
type input "剪髮(307)"
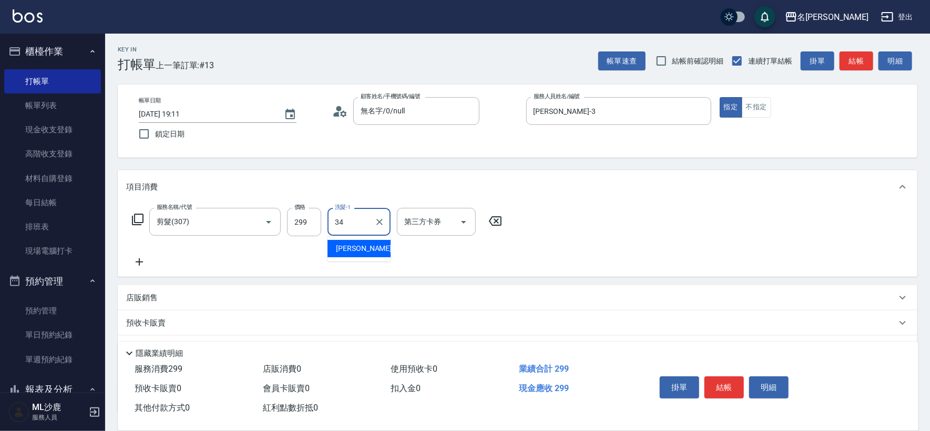
type input "[PERSON_NAME]-34"
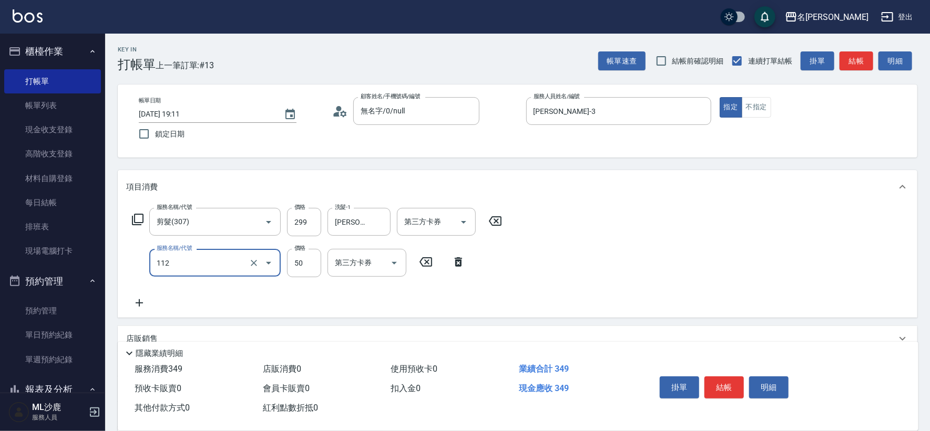
type input "精油50(112)"
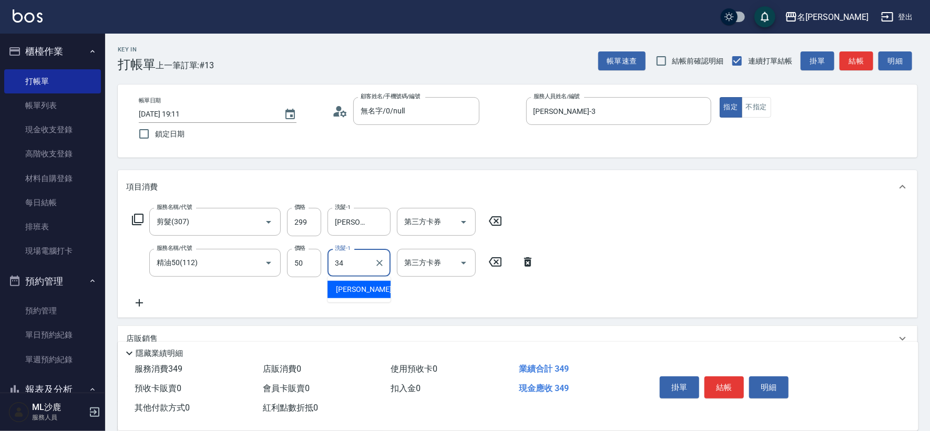
type input "[PERSON_NAME]-34"
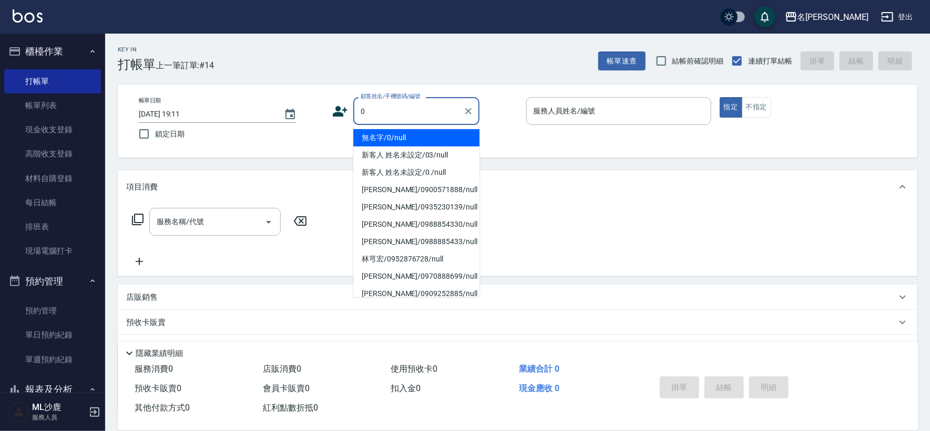
type input "無名字/0/null"
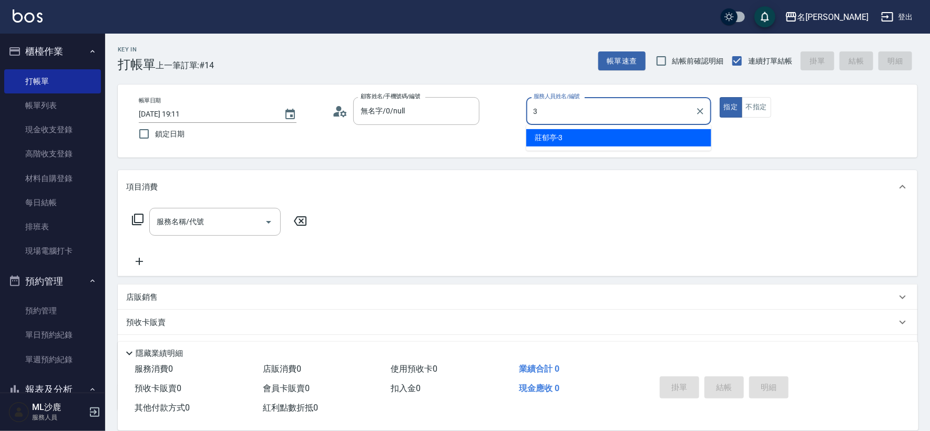
type input "[PERSON_NAME]-3"
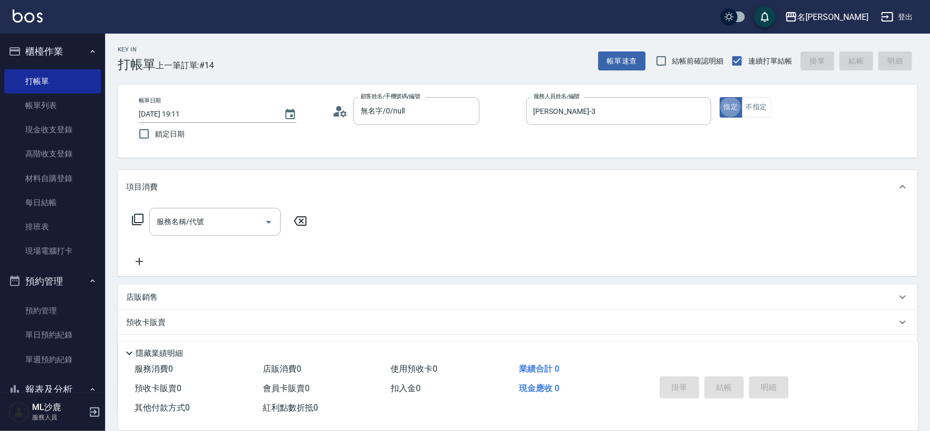
type input "3"
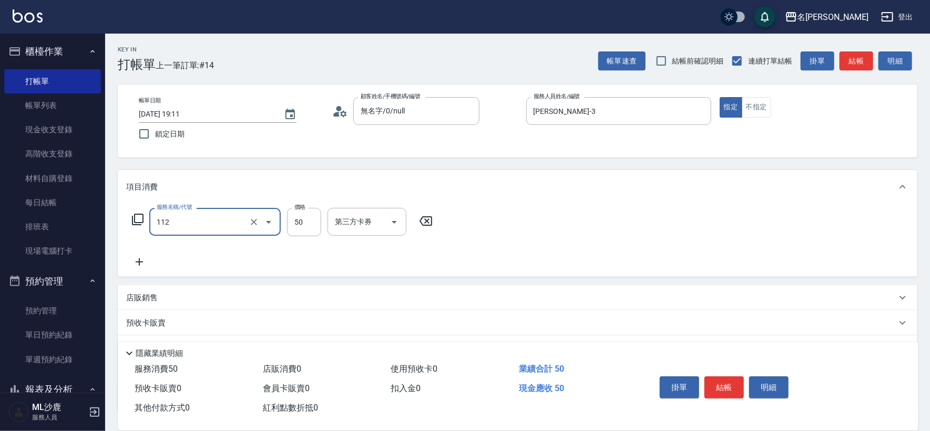
type input "精油50(112)"
